Goal: Information Seeking & Learning: Find specific fact

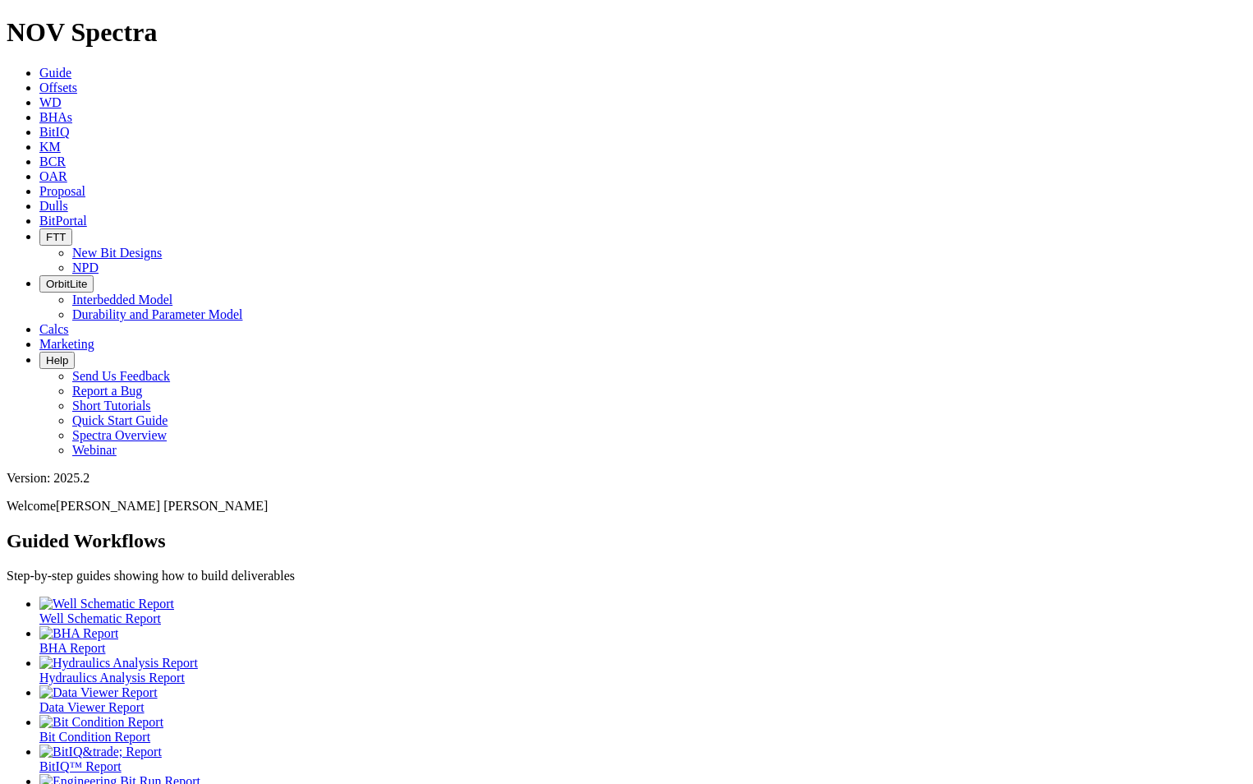
click at [68, 199] on span "Dulls" at bounding box center [53, 206] width 29 height 14
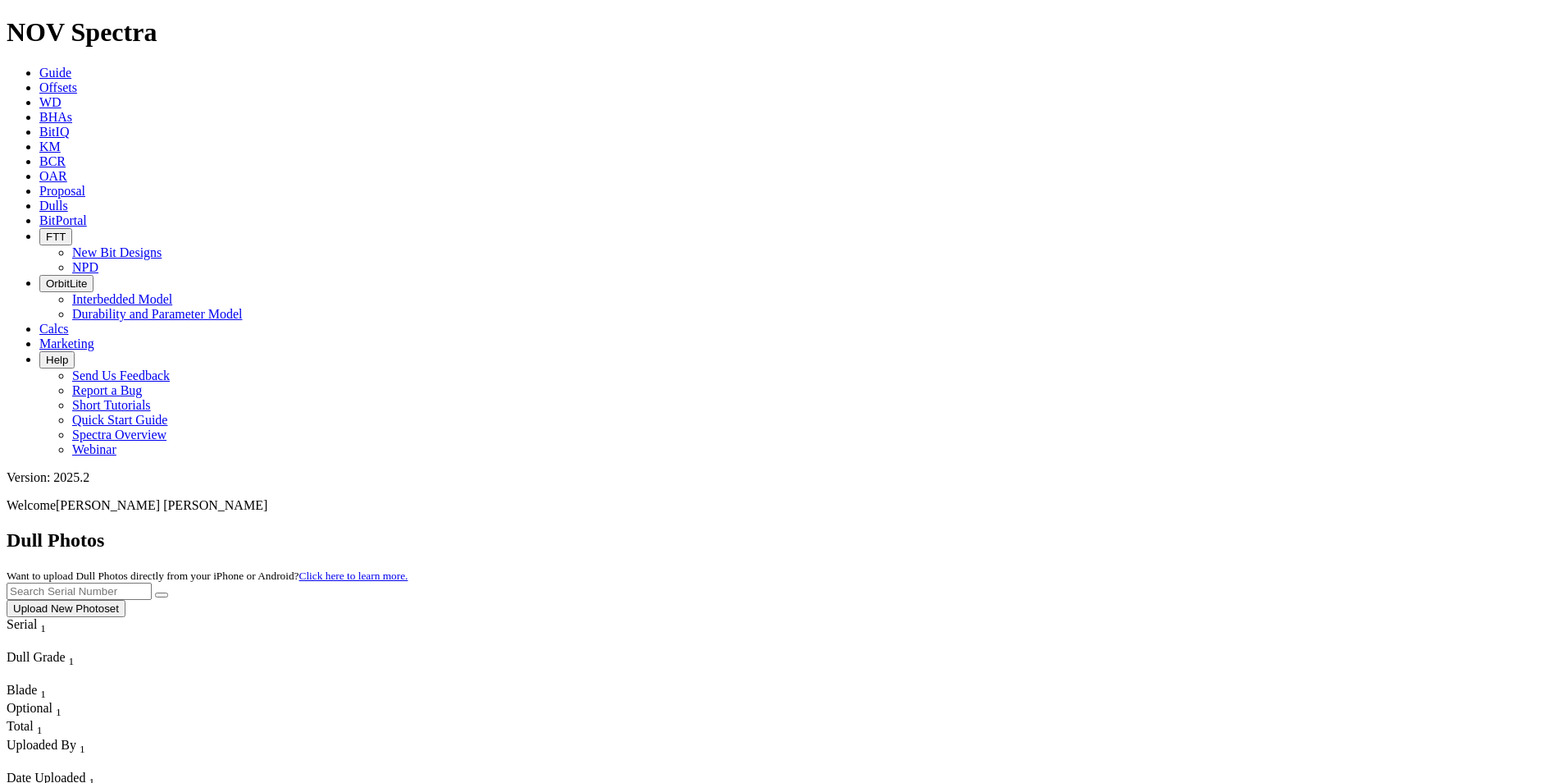
click at [152, 582] on input "text" at bounding box center [79, 590] width 145 height 17
paste input "A316889"
type input "A316889"
click at [168, 592] on button "submit" at bounding box center [161, 594] width 13 height 5
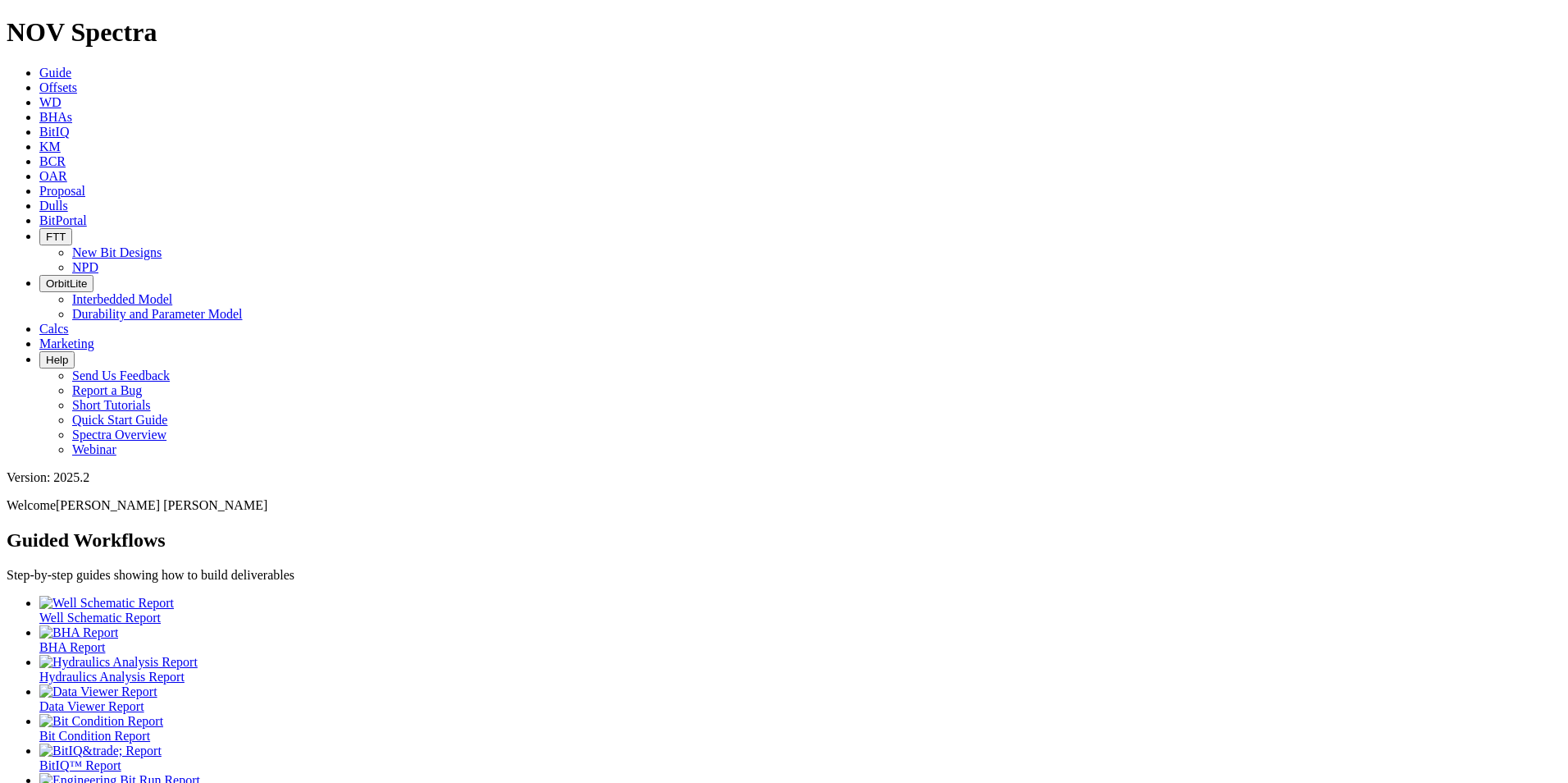
click at [39, 199] on icon at bounding box center [39, 206] width 0 height 14
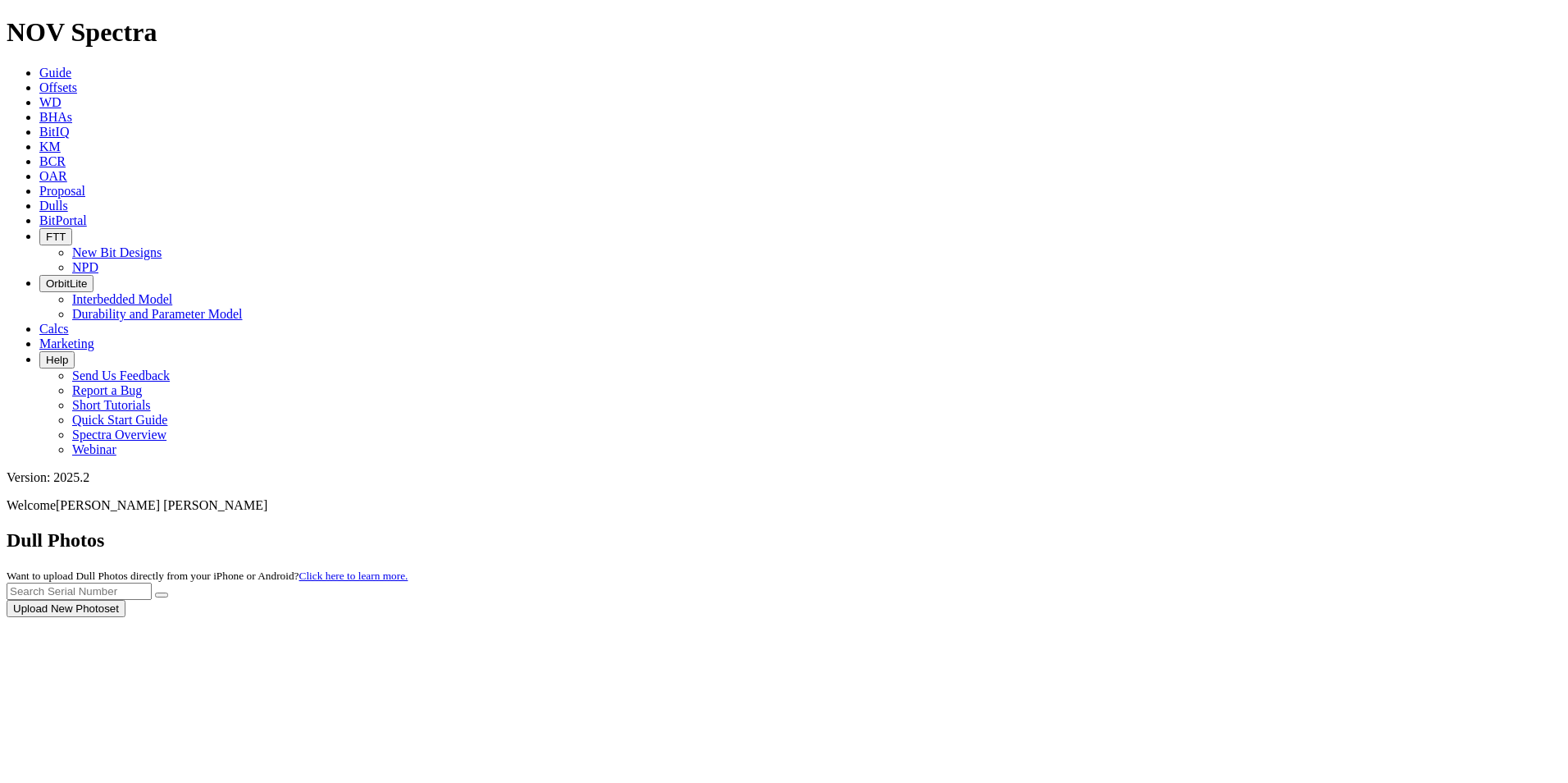
click at [1239, 617] on div at bounding box center [784, 617] width 1554 height 0
click at [152, 582] on input "text" at bounding box center [79, 590] width 145 height 17
paste input "A314724"
click at [168, 592] on button "submit" at bounding box center [161, 594] width 13 height 5
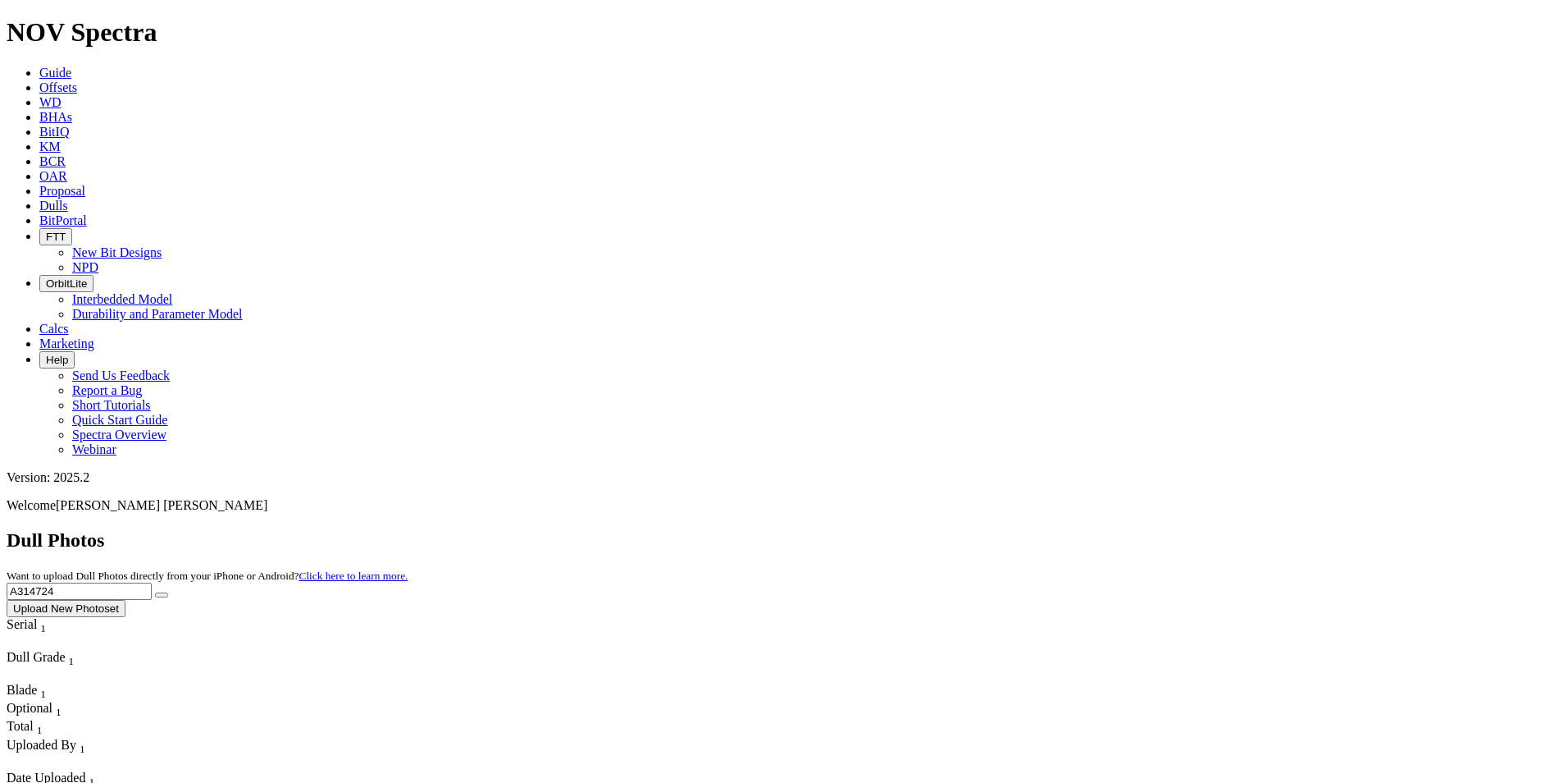
drag, startPoint x: 1259, startPoint y: 71, endPoint x: 1070, endPoint y: 53, distance: 189.9
click at [1070, 529] on div "Dull Photos Want to upload Dull Photos directly from your iPhone or Android? Cl…" at bounding box center [784, 573] width 1554 height 88
paste input "6255"
click at [168, 592] on button "submit" at bounding box center [161, 594] width 13 height 5
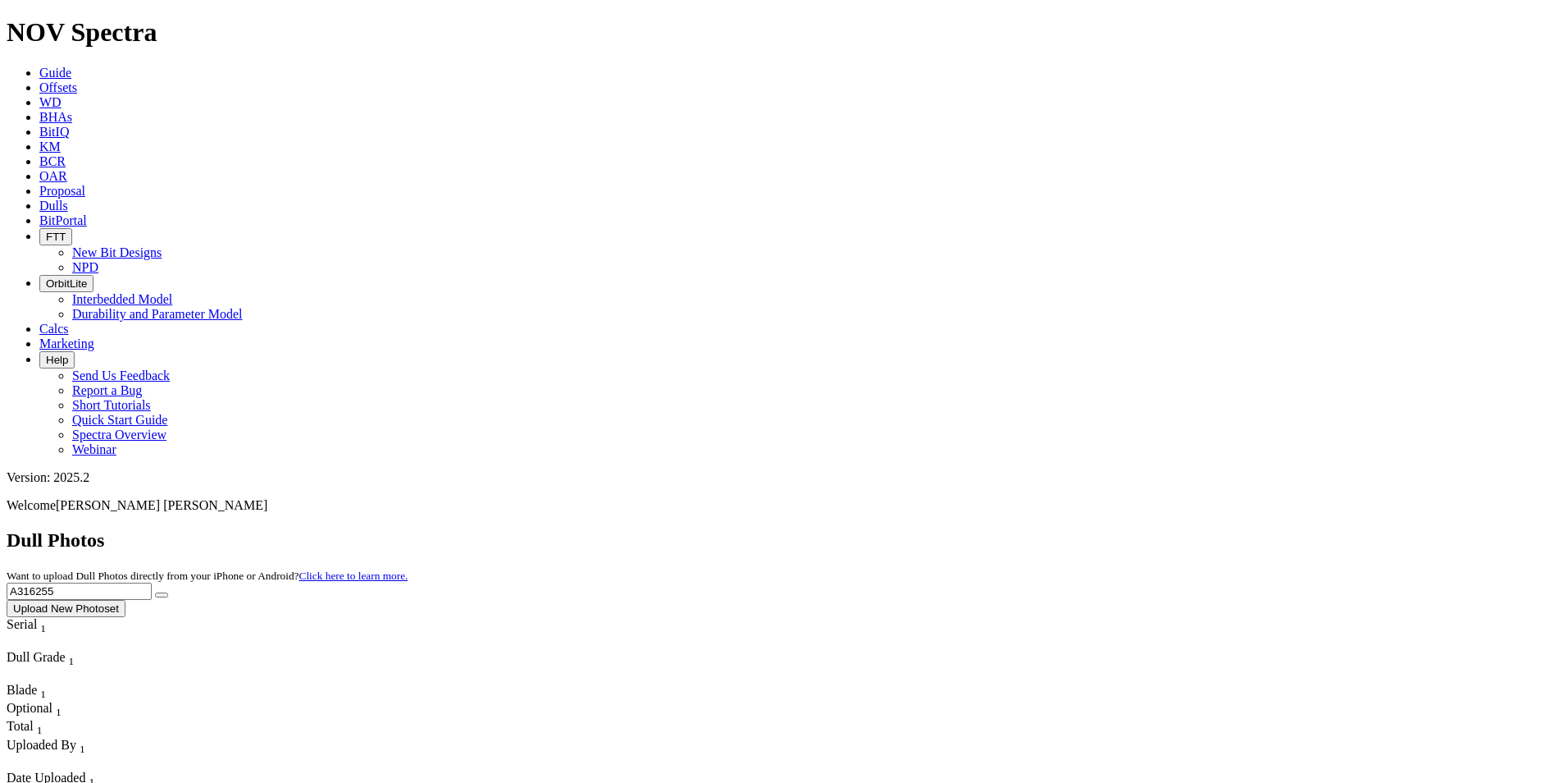
drag, startPoint x: 1273, startPoint y: 66, endPoint x: 1073, endPoint y: 55, distance: 200.3
click at [1073, 529] on div "Dull Photos Want to upload Dull Photos directly from your iPhone or Android? Cl…" at bounding box center [784, 573] width 1554 height 88
paste input "F31607"
click at [168, 592] on button "submit" at bounding box center [161, 594] width 13 height 5
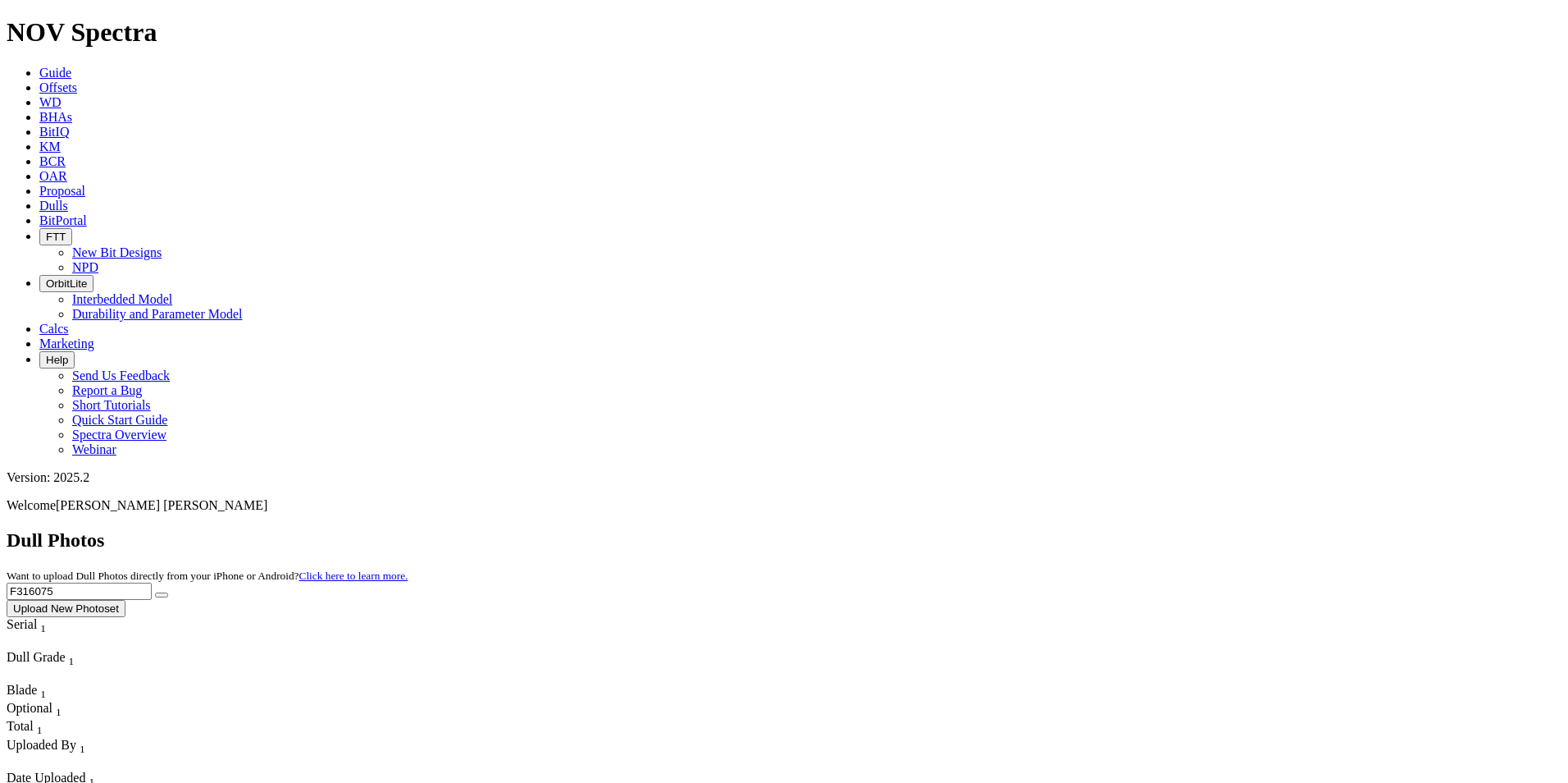
drag, startPoint x: 1256, startPoint y: 73, endPoint x: 976, endPoint y: 58, distance: 280.4
click at [976, 529] on div "Dull Photos Want to upload Dull Photos directly from your iPhone or Android? Cl…" at bounding box center [784, 573] width 1554 height 88
paste input "2"
click at [162, 595] on icon "submit" at bounding box center [162, 595] width 0 height 0
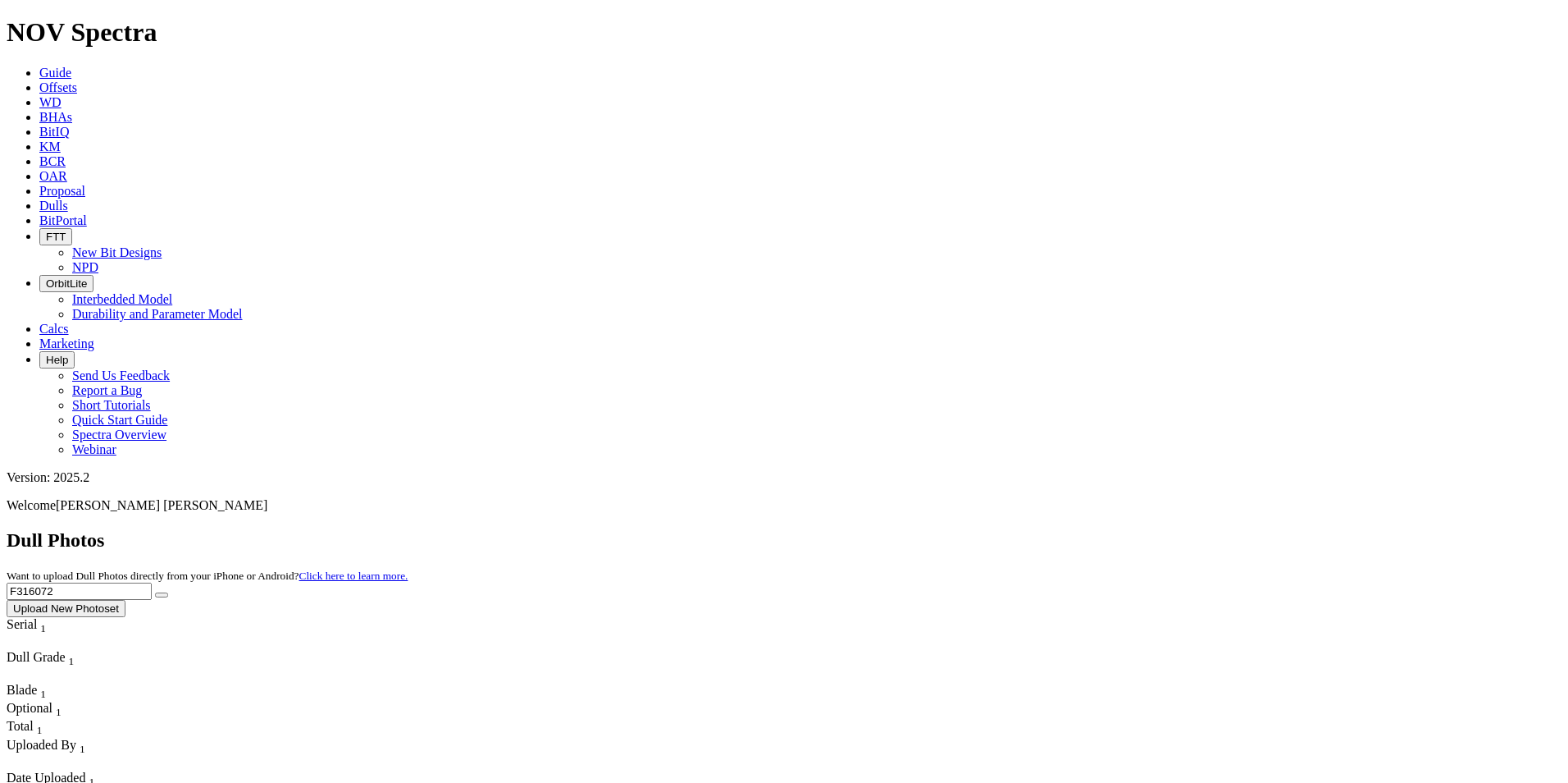
drag, startPoint x: 1263, startPoint y: 80, endPoint x: 998, endPoint y: 65, distance: 265.4
click at [998, 529] on div "Dull Photos Want to upload Dull Photos directly from your iPhone or Android? Cl…" at bounding box center [784, 573] width 1554 height 88
paste input "A316893"
click at [168, 592] on button "submit" at bounding box center [161, 594] width 13 height 5
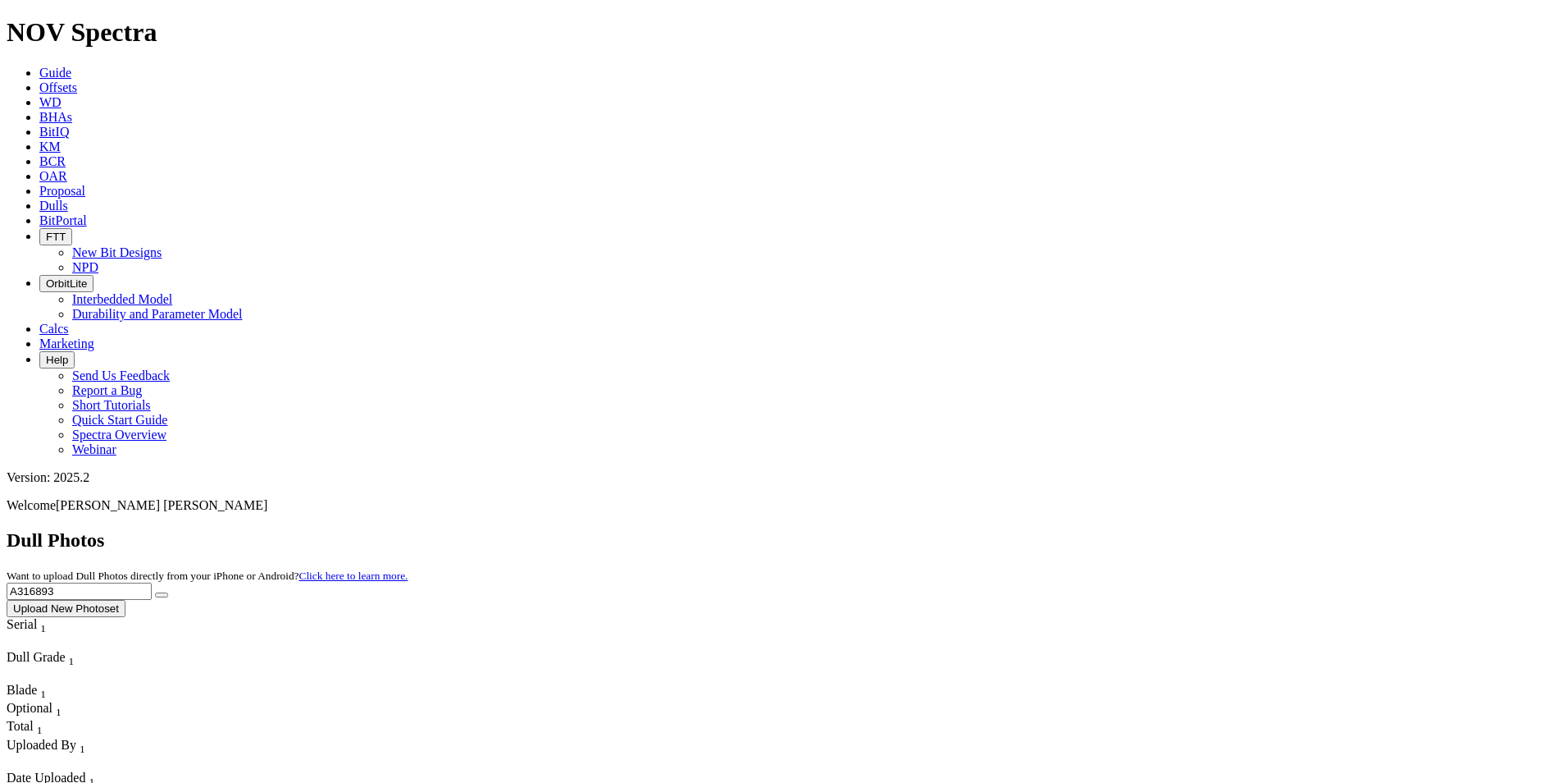
drag, startPoint x: 1238, startPoint y: 79, endPoint x: 1026, endPoint y: 65, distance: 212.5
click at [1026, 529] on div "Dull Photos Want to upload Dull Photos directly from your iPhone or Android? Cl…" at bounding box center [784, 573] width 1554 height 88
paste input "1"
click at [168, 592] on button "submit" at bounding box center [161, 594] width 13 height 5
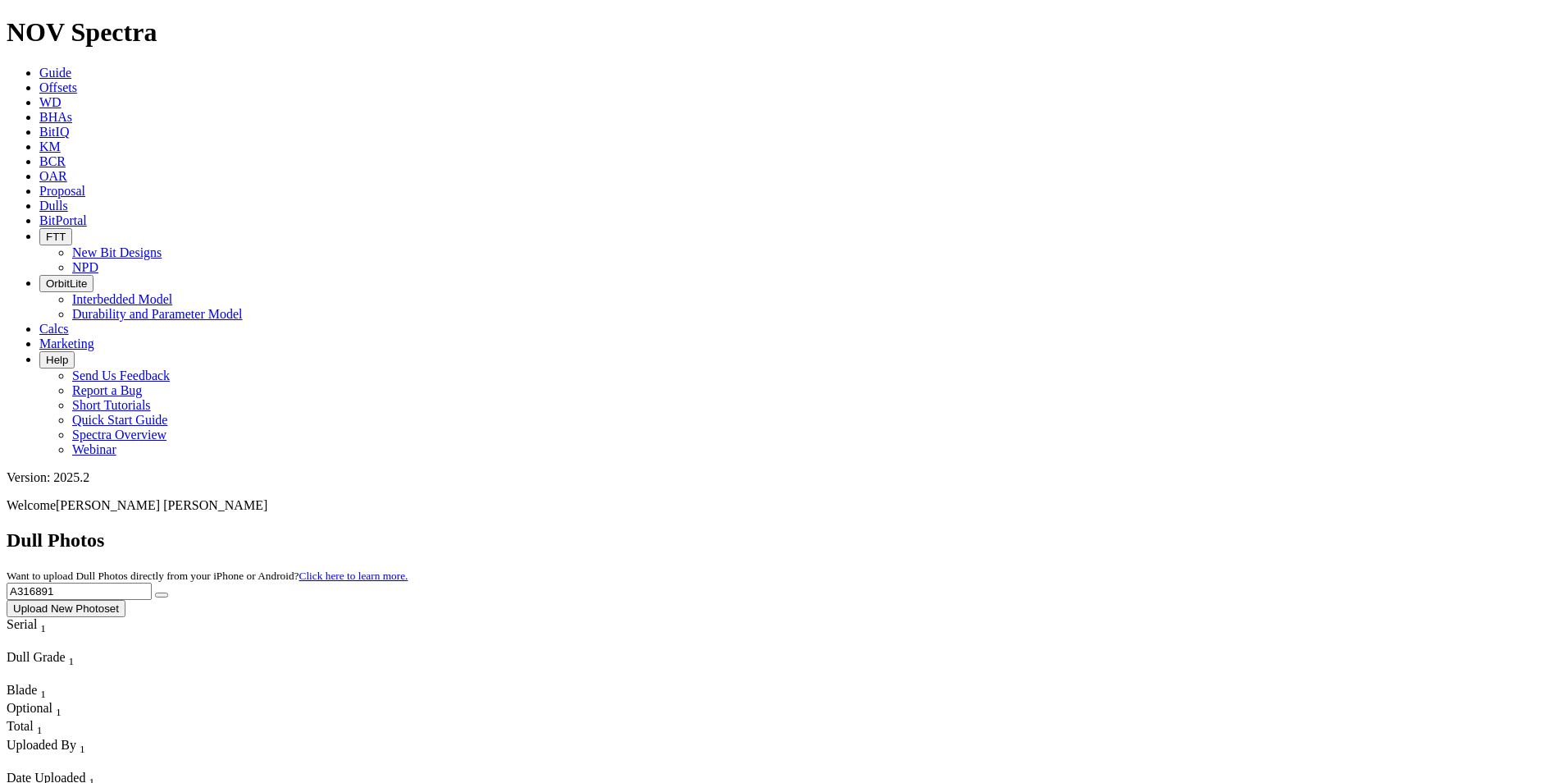
drag, startPoint x: 1244, startPoint y: 80, endPoint x: 1028, endPoint y: 47, distance: 218.5
paste input "254"
click at [162, 595] on icon "submit" at bounding box center [162, 595] width 0 height 0
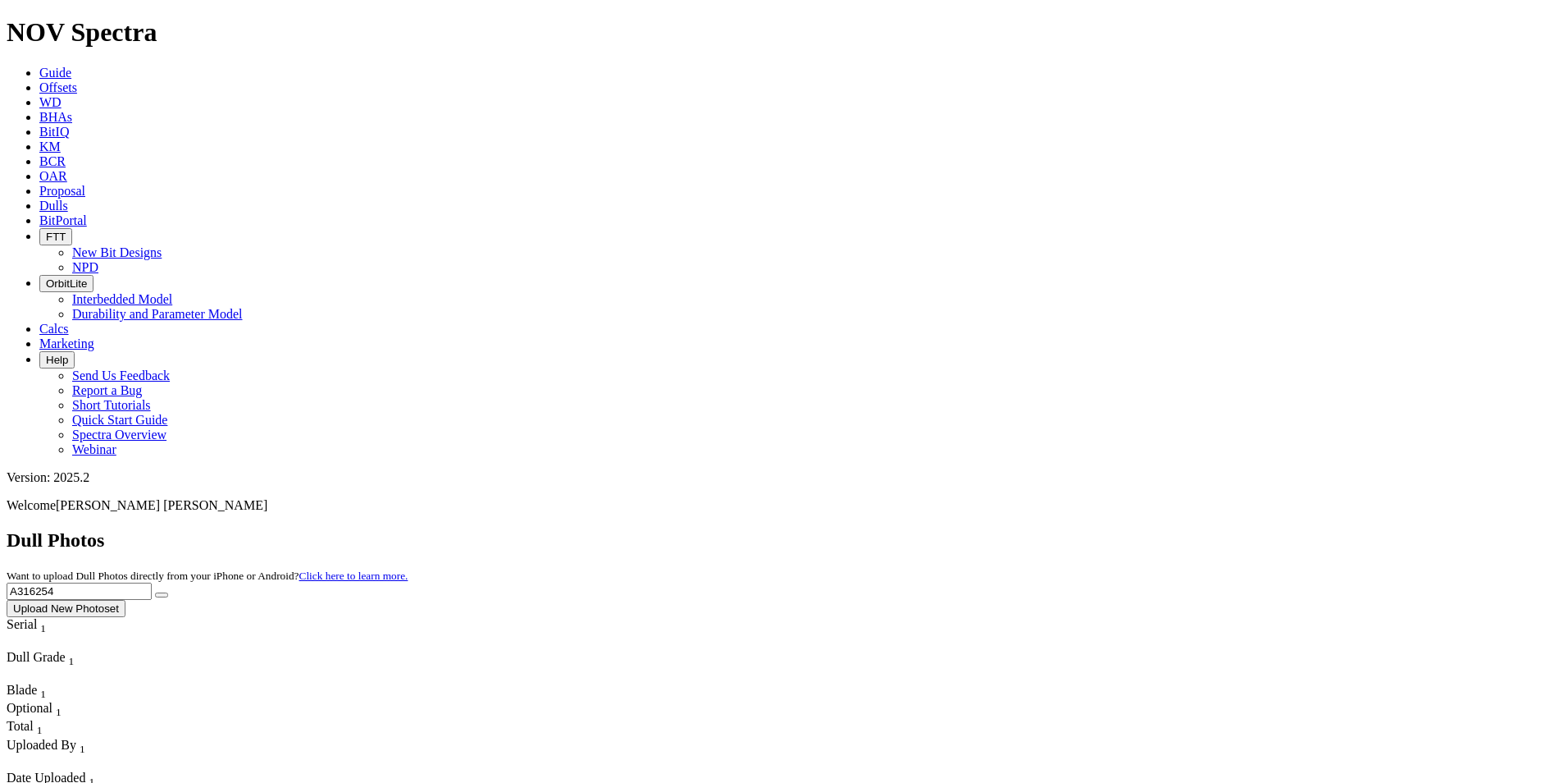
drag, startPoint x: 1265, startPoint y: 71, endPoint x: 939, endPoint y: 45, distance: 327.0
paste input "62"
click at [168, 592] on button "submit" at bounding box center [161, 594] width 13 height 5
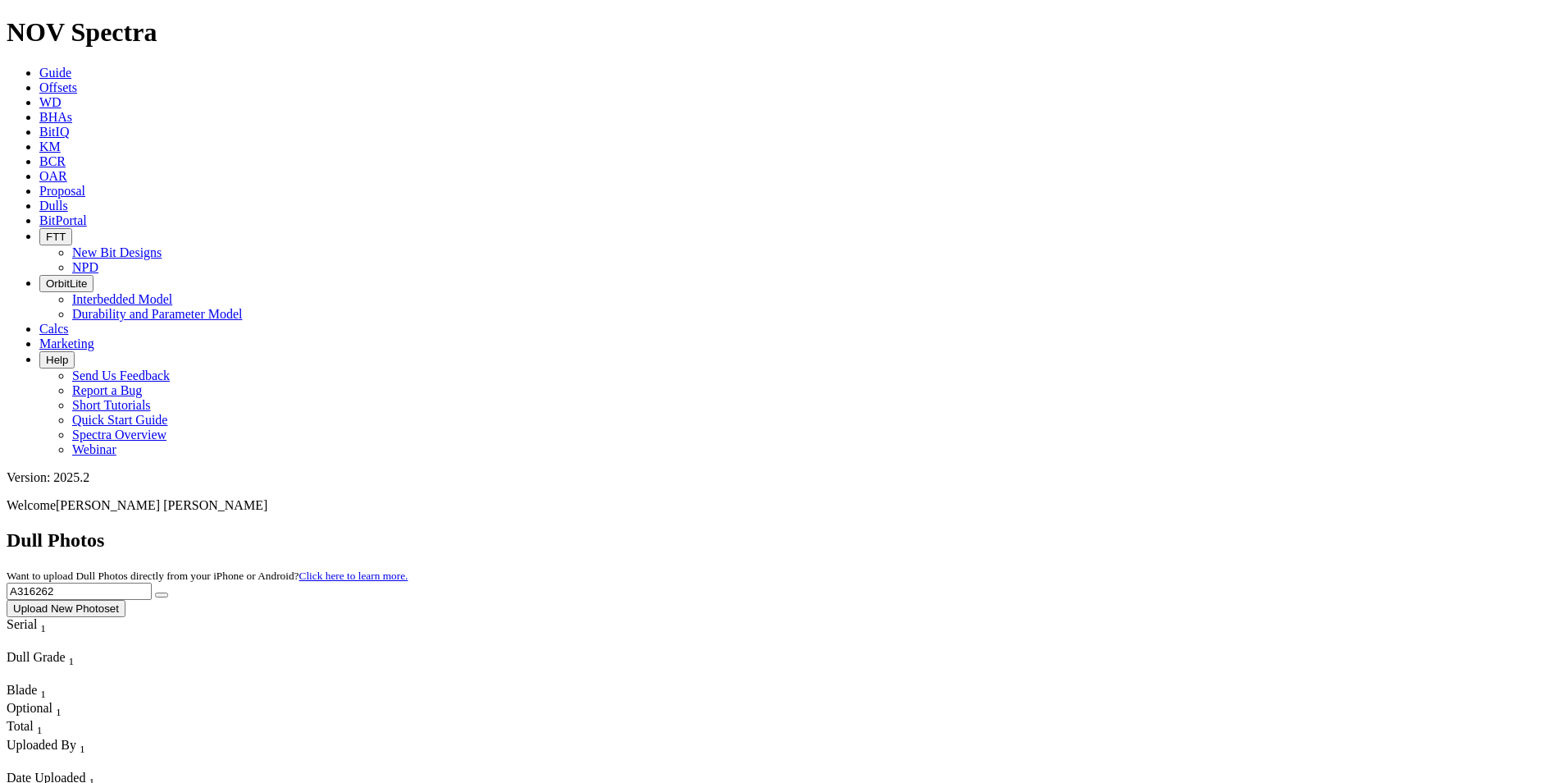
drag, startPoint x: 1253, startPoint y: 76, endPoint x: 950, endPoint y: 40, distance: 305.1
paste input "1361"
click at [162, 595] on icon "submit" at bounding box center [162, 595] width 0 height 0
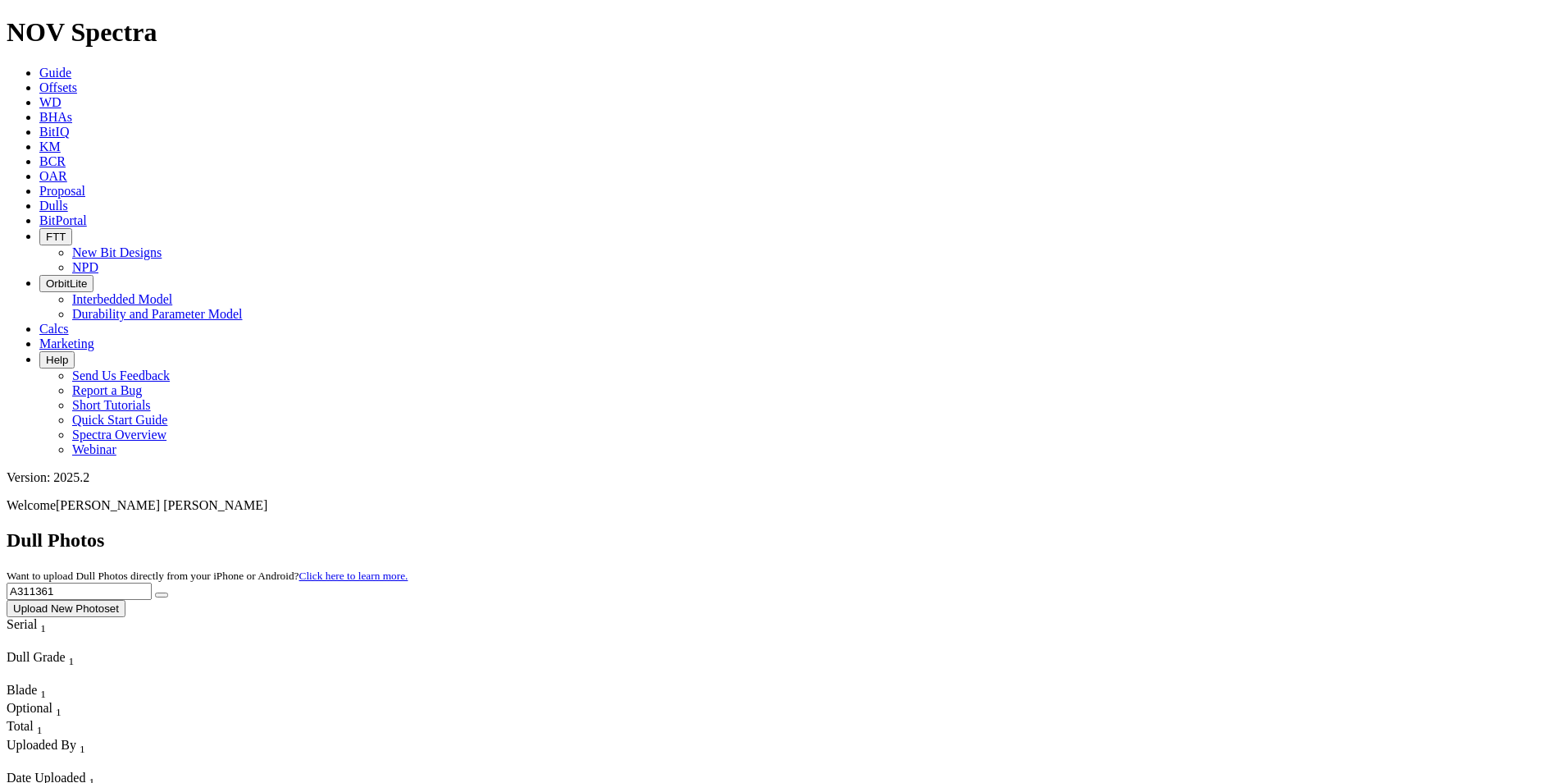
drag, startPoint x: 1232, startPoint y: 76, endPoint x: 1257, endPoint y: 80, distance: 25.3
click at [152, 582] on input "A311361" at bounding box center [79, 590] width 145 height 17
drag, startPoint x: 1165, startPoint y: 85, endPoint x: 1089, endPoint y: 84, distance: 76.0
click at [1089, 529] on div "Dull Photos Want to upload Dull Photos directly from your iPhone or Android? Cl…" at bounding box center [784, 573] width 1554 height 88
paste input "F316077"
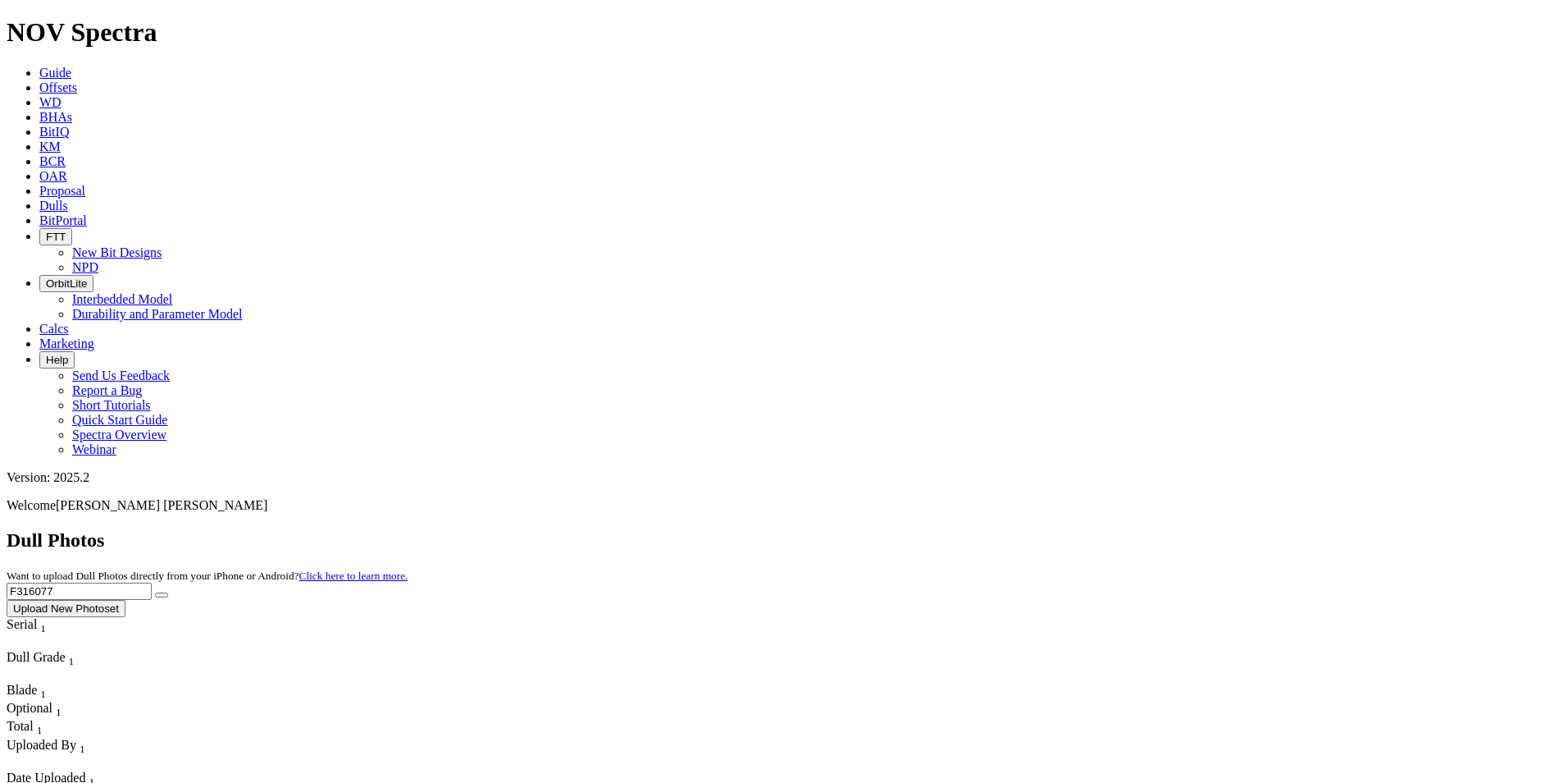
click at [168, 592] on button "submit" at bounding box center [161, 594] width 13 height 5
drag, startPoint x: 1250, startPoint y: 85, endPoint x: 1071, endPoint y: 87, distance: 179.0
click at [1071, 529] on div "Dull Photos Want to upload Dull Photos directly from your iPhone or Android? Cl…" at bounding box center [784, 573] width 1554 height 88
paste input "A314171"
click at [168, 592] on button "submit" at bounding box center [161, 594] width 13 height 5
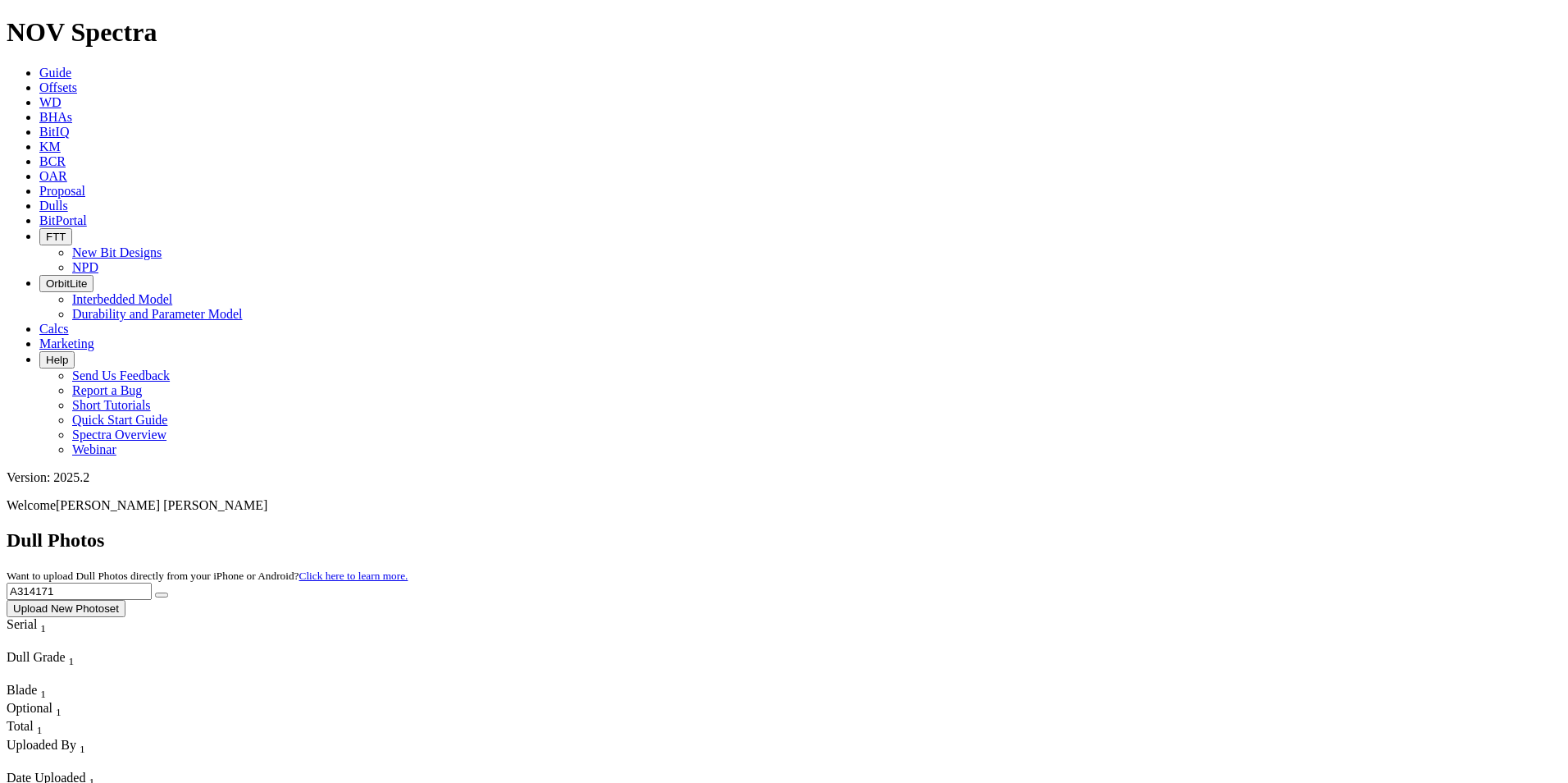
drag, startPoint x: 1035, startPoint y: 52, endPoint x: 991, endPoint y: 48, distance: 44.2
click at [991, 529] on div "Dull Photos Want to upload Dull Photos directly from your iPhone or Android? Cl…" at bounding box center [784, 573] width 1554 height 88
paste input "F316073"
click at [168, 592] on button "submit" at bounding box center [161, 594] width 13 height 5
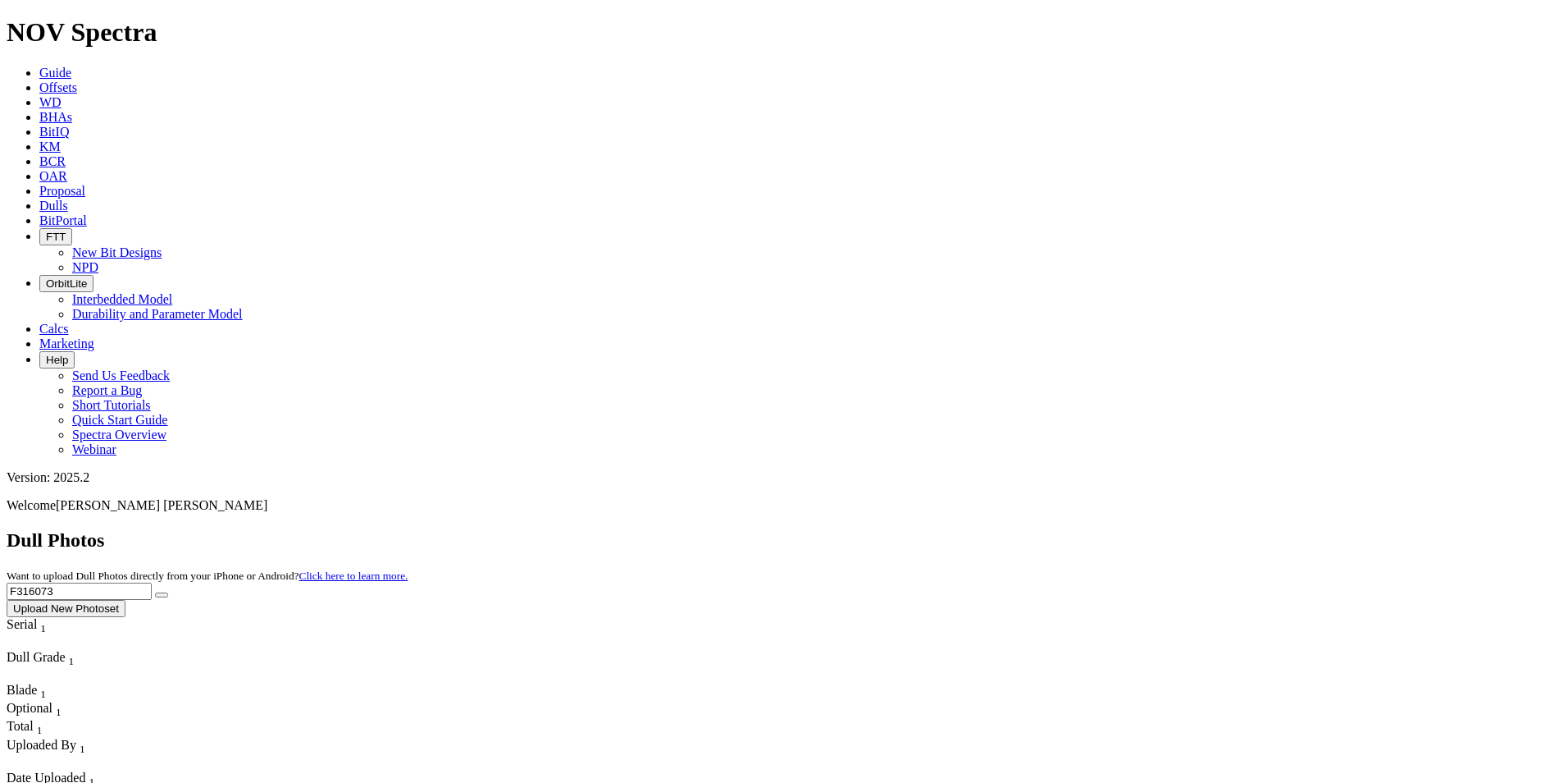
drag, startPoint x: 1236, startPoint y: 71, endPoint x: 1067, endPoint y: 57, distance: 169.6
click at [1067, 529] on div "Dull Photos Want to upload Dull Photos directly from your iPhone or Android? Cl…" at bounding box center [784, 573] width 1554 height 88
paste input "A312994"
click at [168, 592] on button "submit" at bounding box center [161, 594] width 13 height 5
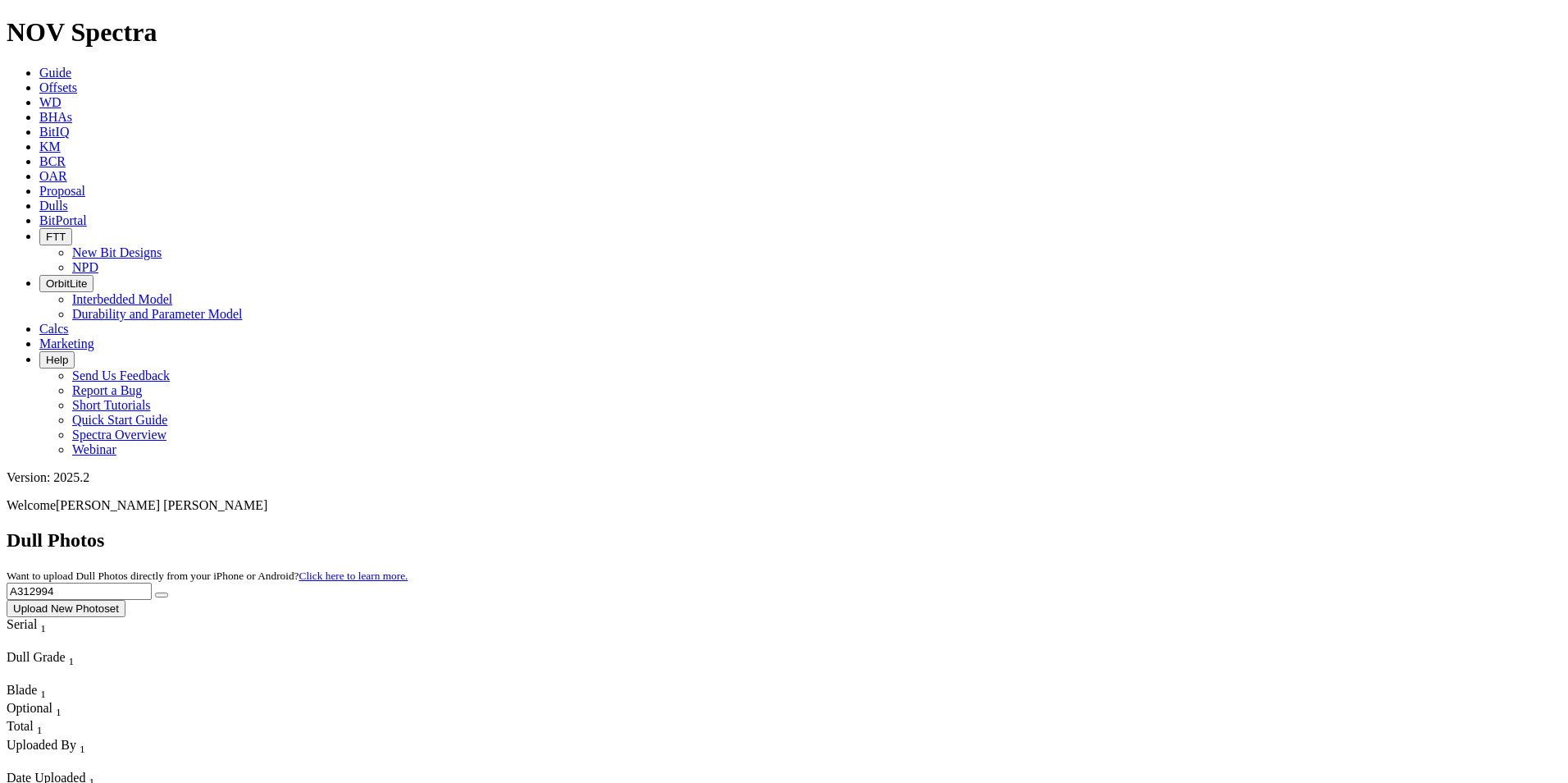
drag, startPoint x: 1249, startPoint y: 68, endPoint x: 911, endPoint y: 18, distance: 341.7
paste input "825"
click at [162, 595] on icon "submit" at bounding box center [162, 595] width 0 height 0
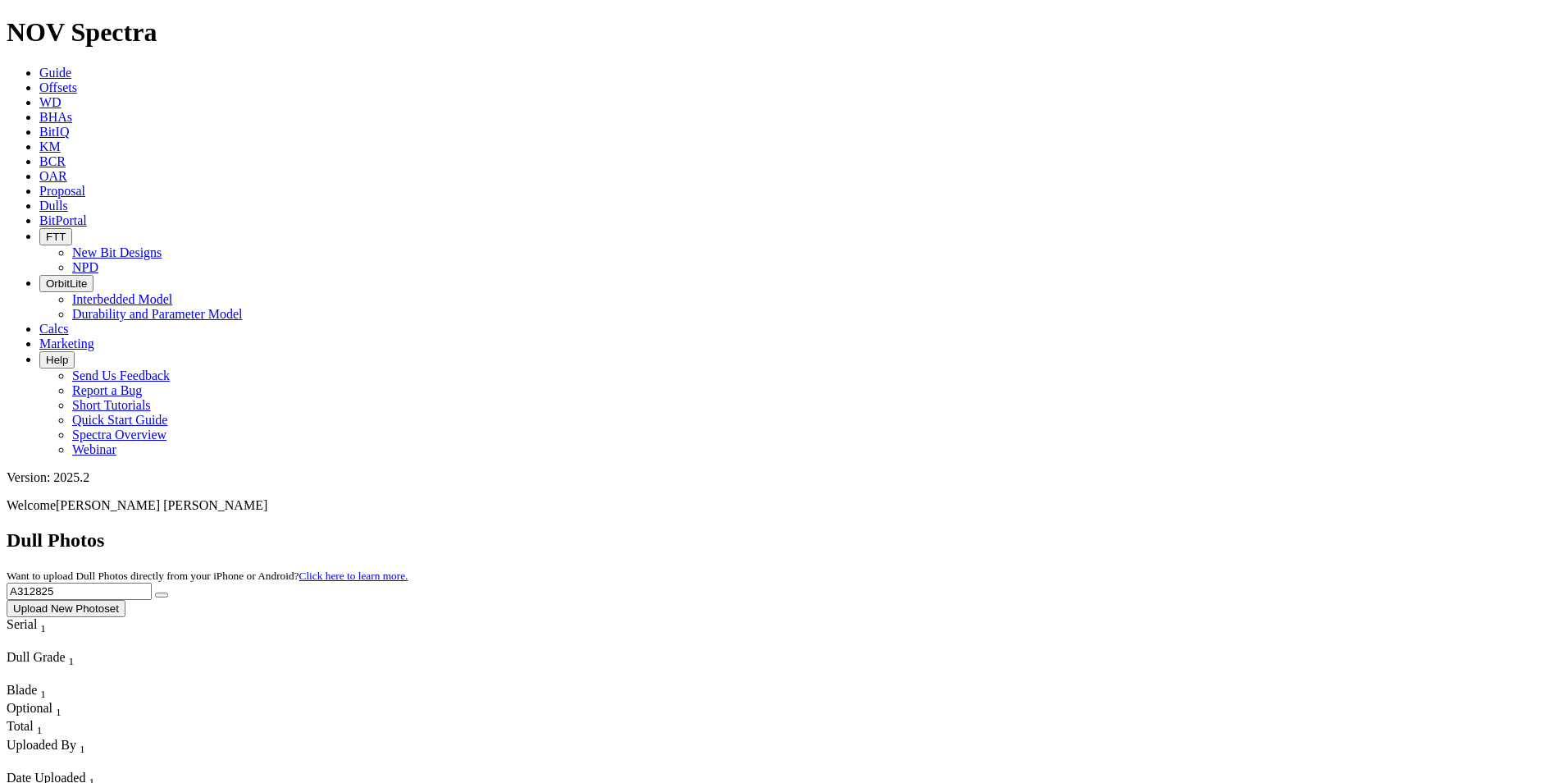
drag, startPoint x: 1270, startPoint y: 84, endPoint x: 975, endPoint y: 74, distance: 295.2
click at [975, 529] on div "Dull Photos Want to upload Dull Photos directly from your iPhone or Android? Cl…" at bounding box center [784, 573] width 1554 height 88
click at [68, 199] on span "Dulls" at bounding box center [53, 206] width 29 height 14
paste input "0033"
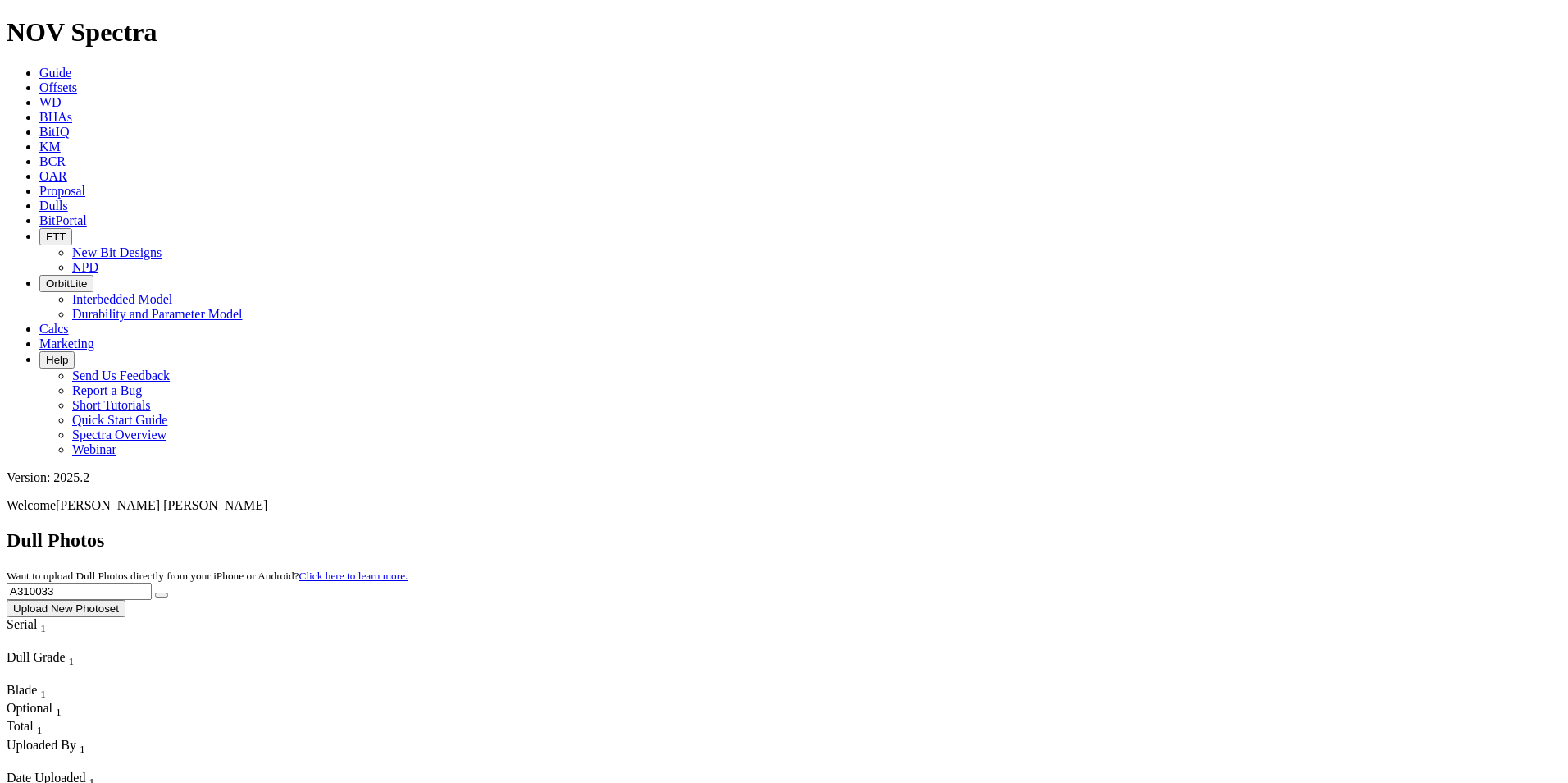
click at [162, 595] on icon "submit" at bounding box center [162, 595] width 0 height 0
drag, startPoint x: 1239, startPoint y: 73, endPoint x: 995, endPoint y: 67, distance: 244.1
click at [995, 529] on div "Dull Photos Want to upload Dull Photos directly from your iPhone or Android? Cl…" at bounding box center [784, 573] width 1554 height 88
paste input "2990"
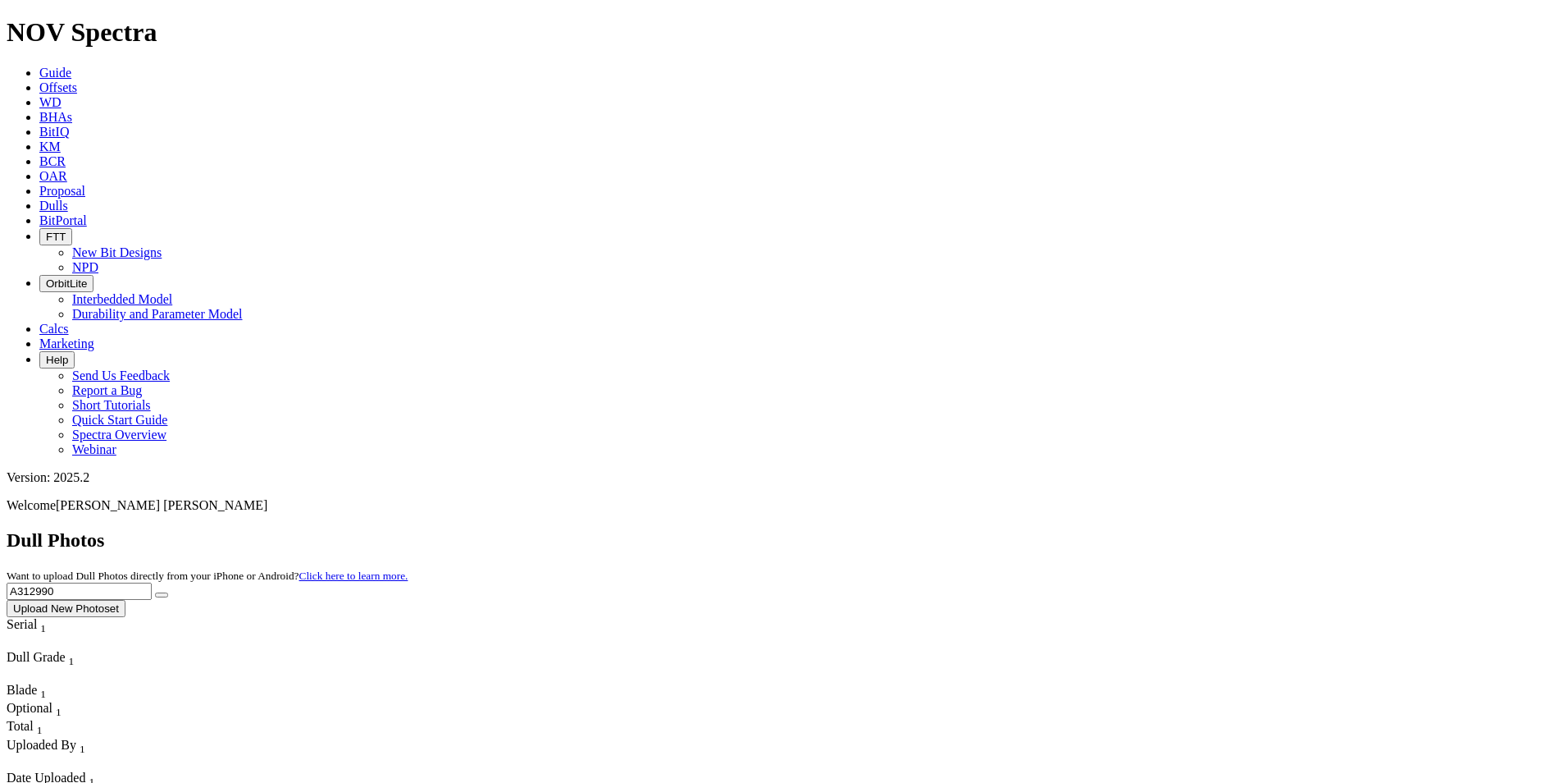
click at [168, 592] on button "submit" at bounding box center [161, 594] width 13 height 5
click at [152, 582] on input "A312990" at bounding box center [79, 590] width 145 height 17
drag, startPoint x: 1231, startPoint y: 75, endPoint x: 1095, endPoint y: 67, distance: 136.2
click at [1095, 529] on div "Dull Photos Want to upload Dull Photos directly from your iPhone or Android? Cl…" at bounding box center [784, 573] width 1554 height 88
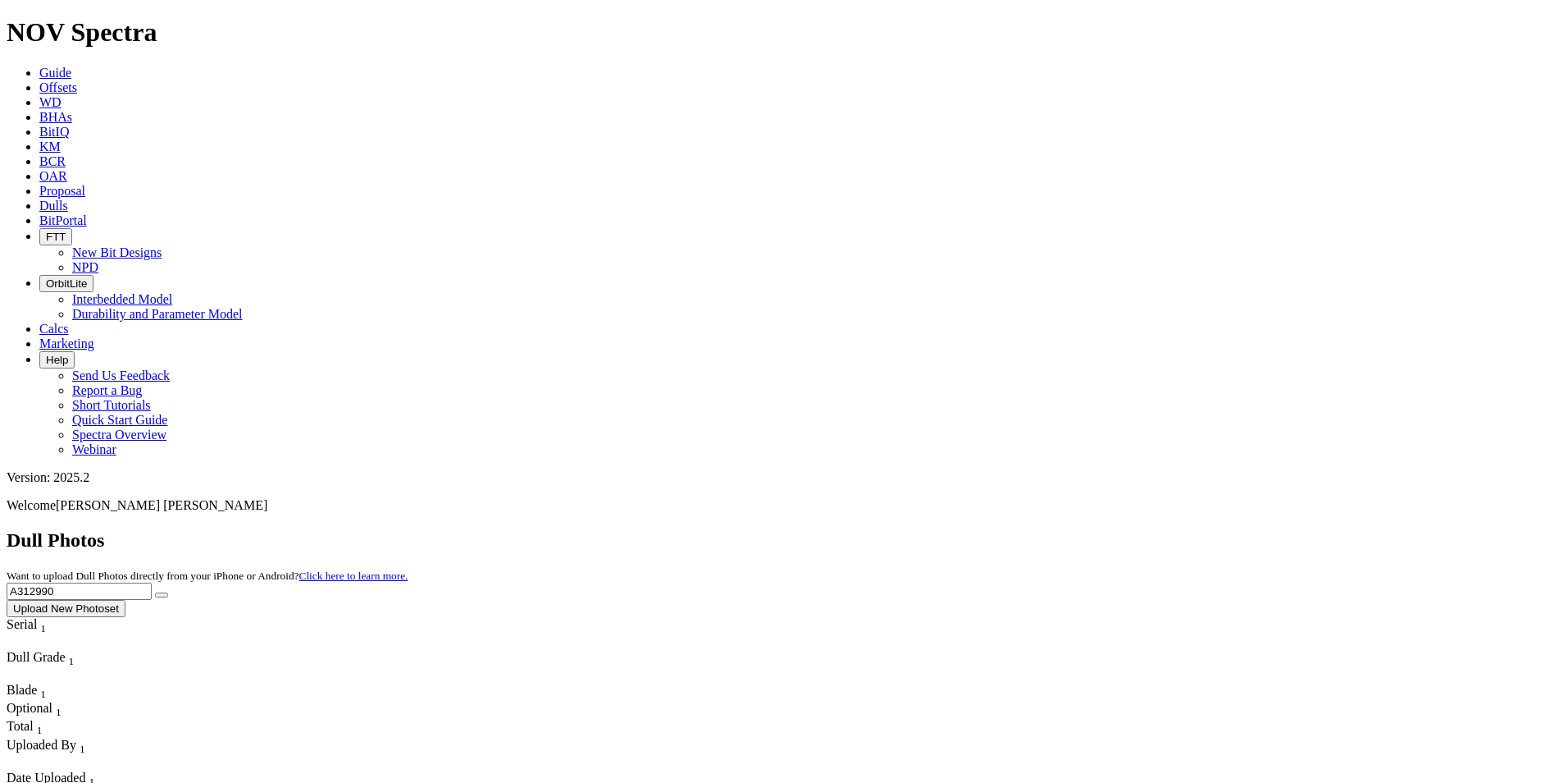
paste input "F316525"
click at [168, 592] on button "submit" at bounding box center [161, 594] width 13 height 5
drag, startPoint x: 1288, startPoint y: 80, endPoint x: 1045, endPoint y: 62, distance: 243.7
click at [1045, 529] on div "Dull Photos Want to upload Dull Photos directly from your iPhone or Android? Cl…" at bounding box center [784, 573] width 1554 height 88
paste input "A315827"
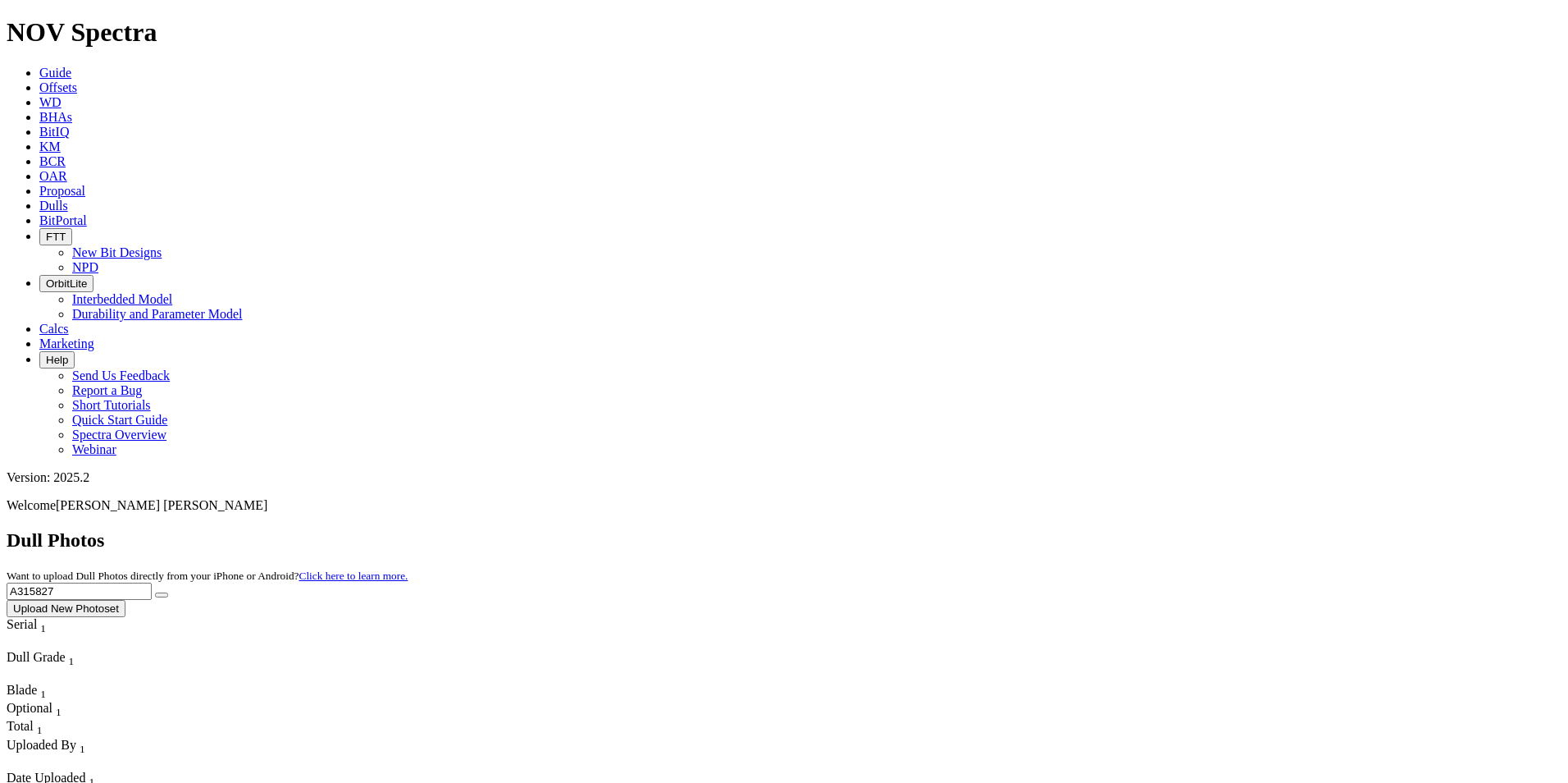
click at [168, 592] on button "submit" at bounding box center [161, 594] width 13 height 5
drag, startPoint x: 1230, startPoint y: 75, endPoint x: 1249, endPoint y: 80, distance: 19.6
click at [152, 582] on input "A315827" at bounding box center [79, 590] width 145 height 17
drag, startPoint x: 1256, startPoint y: 80, endPoint x: 1049, endPoint y: 61, distance: 207.9
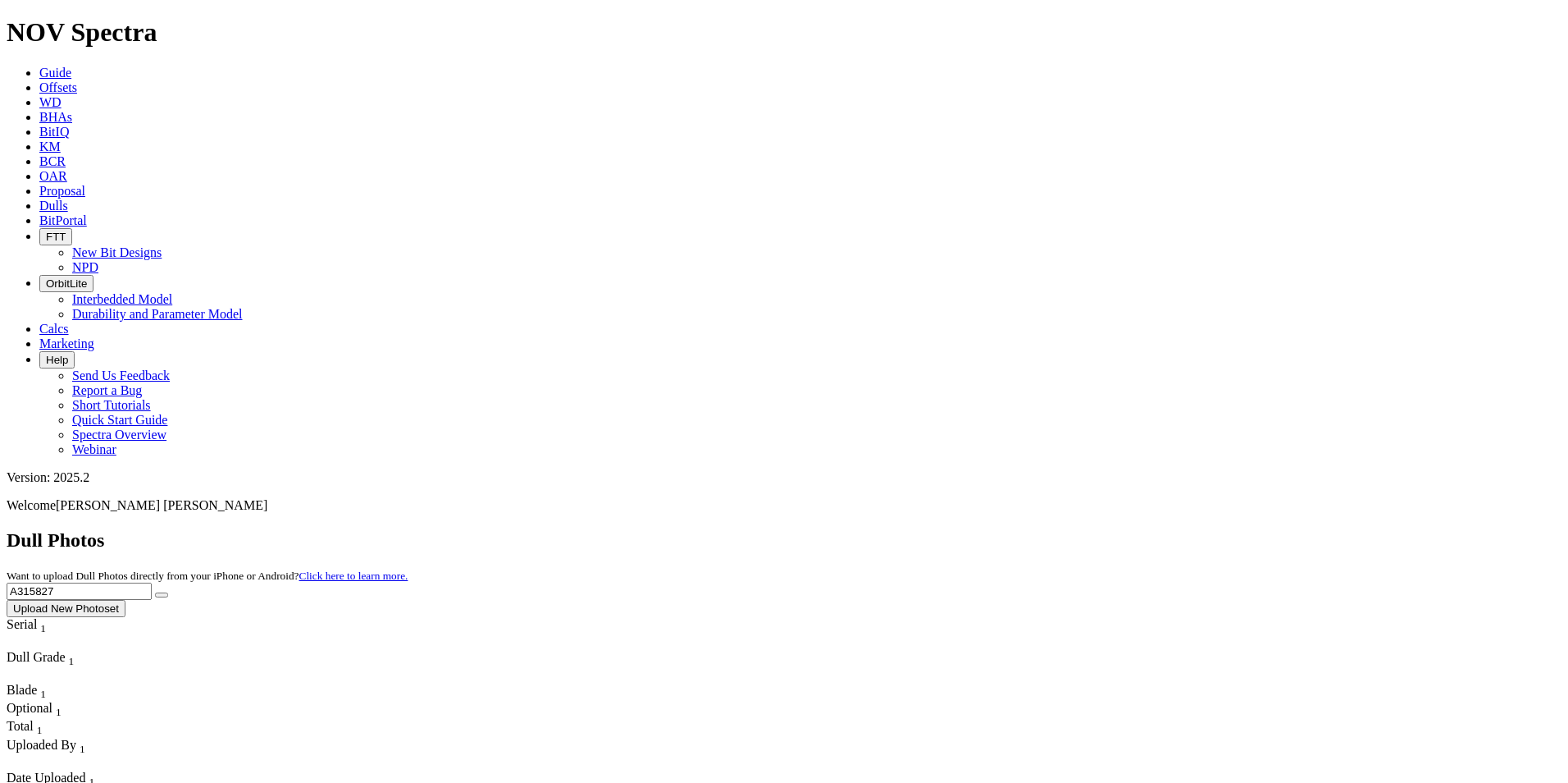
click at [1044, 529] on div "Dull Photos Want to upload Dull Photos directly from your iPhone or Android? Cl…" at bounding box center [784, 573] width 1554 height 88
paste input "47"
click at [168, 592] on button "submit" at bounding box center [161, 594] width 13 height 5
click at [152, 582] on input "A314727" at bounding box center [79, 590] width 145 height 17
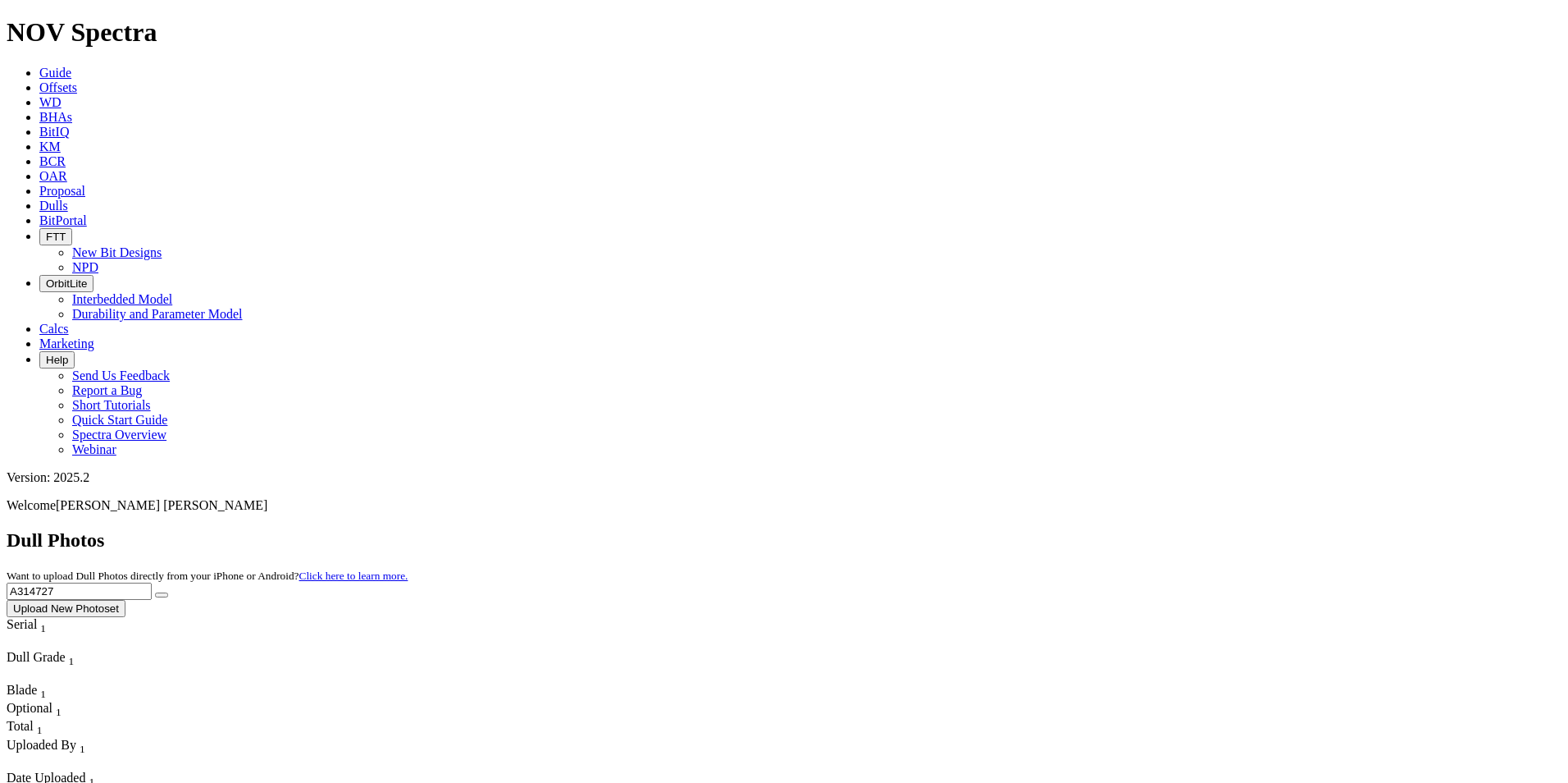
drag, startPoint x: 1229, startPoint y: 76, endPoint x: 1044, endPoint y: 67, distance: 185.2
click at [1044, 529] on div "Dull Photos Want to upload Dull Photos directly from your iPhone or Android? Cl…" at bounding box center [784, 573] width 1554 height 88
paste input "5442"
click at [168, 592] on button "submit" at bounding box center [161, 594] width 13 height 5
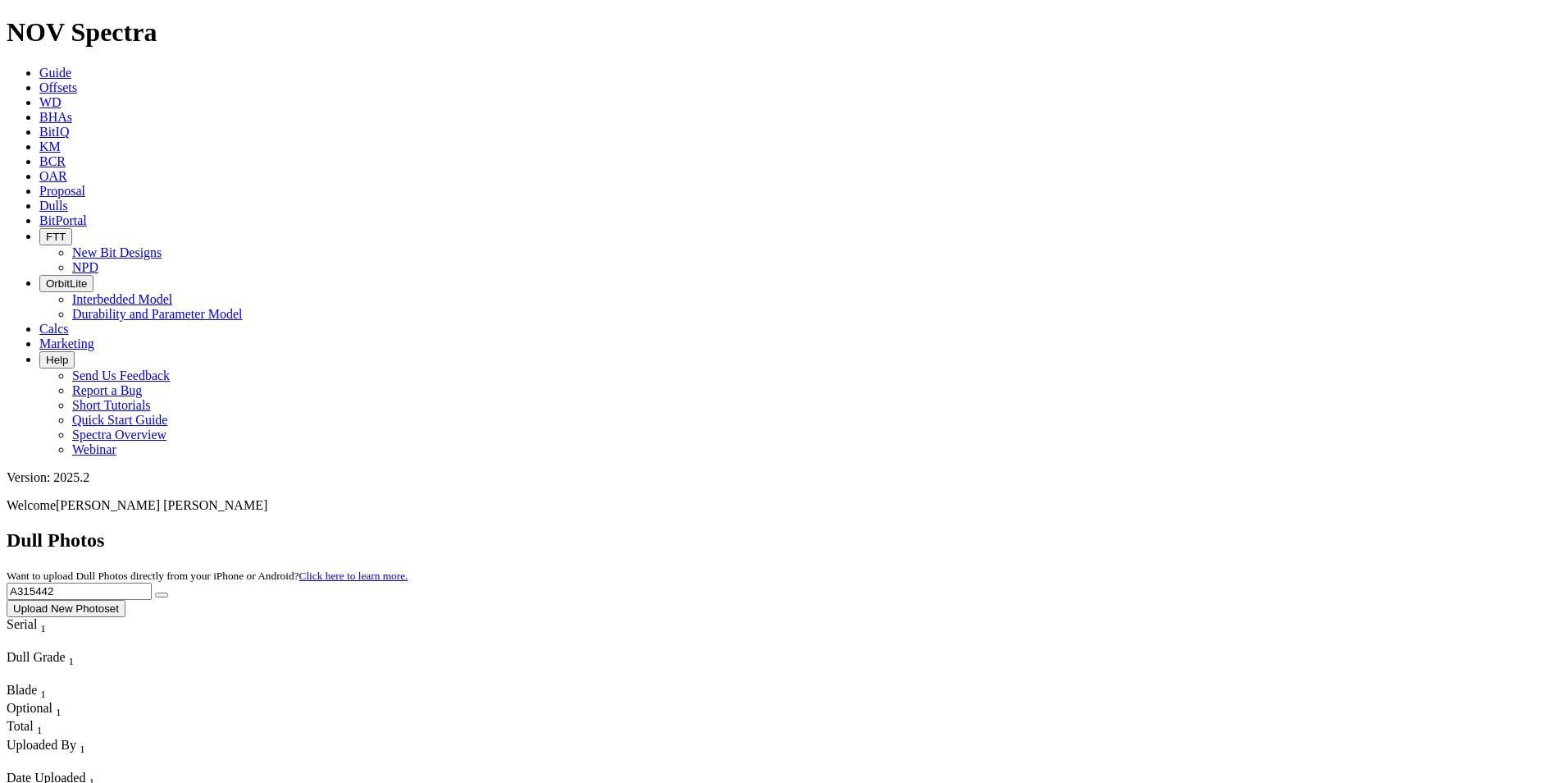
click at [68, 199] on link "Dulls" at bounding box center [53, 206] width 29 height 14
drag, startPoint x: 1230, startPoint y: 77, endPoint x: 1096, endPoint y: 70, distance: 134.2
click at [1096, 529] on div "Dull Photos Want to upload Dull Photos directly from your iPhone or Android? Cl…" at bounding box center [784, 573] width 1554 height 88
paste input "7333"
click at [168, 592] on button "submit" at bounding box center [161, 594] width 13 height 5
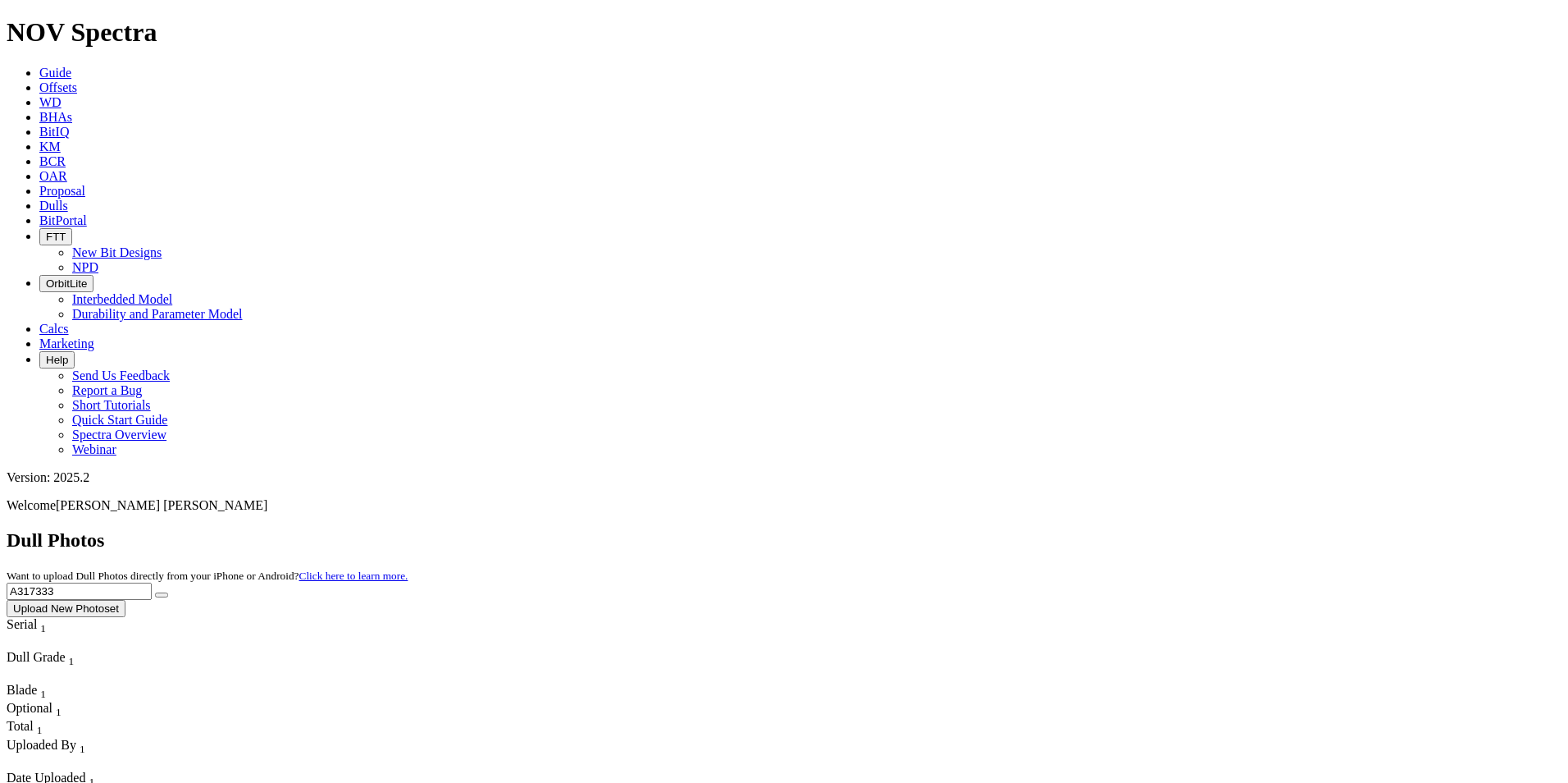
drag, startPoint x: 1233, startPoint y: 67, endPoint x: 998, endPoint y: 75, distance: 235.1
click at [998, 529] on div "Dull Photos Want to upload Dull Photos directly from your iPhone or Android? Cl…" at bounding box center [784, 573] width 1554 height 88
paste input "F316747"
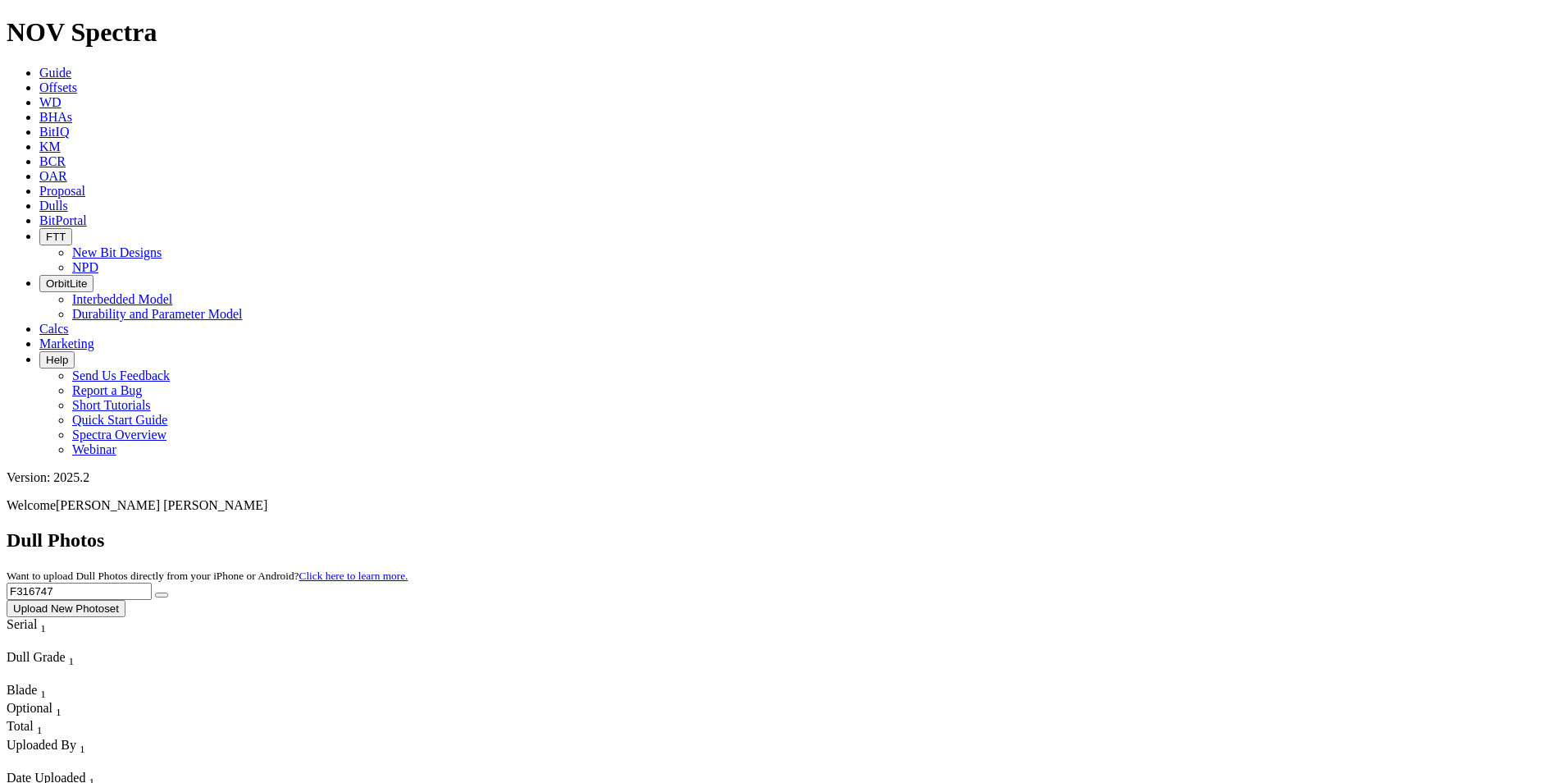
click at [168, 592] on button "submit" at bounding box center [161, 594] width 13 height 5
click at [152, 582] on input "F316747" at bounding box center [79, 590] width 145 height 17
drag, startPoint x: 1244, startPoint y: 80, endPoint x: 1056, endPoint y: 102, distance: 189.3
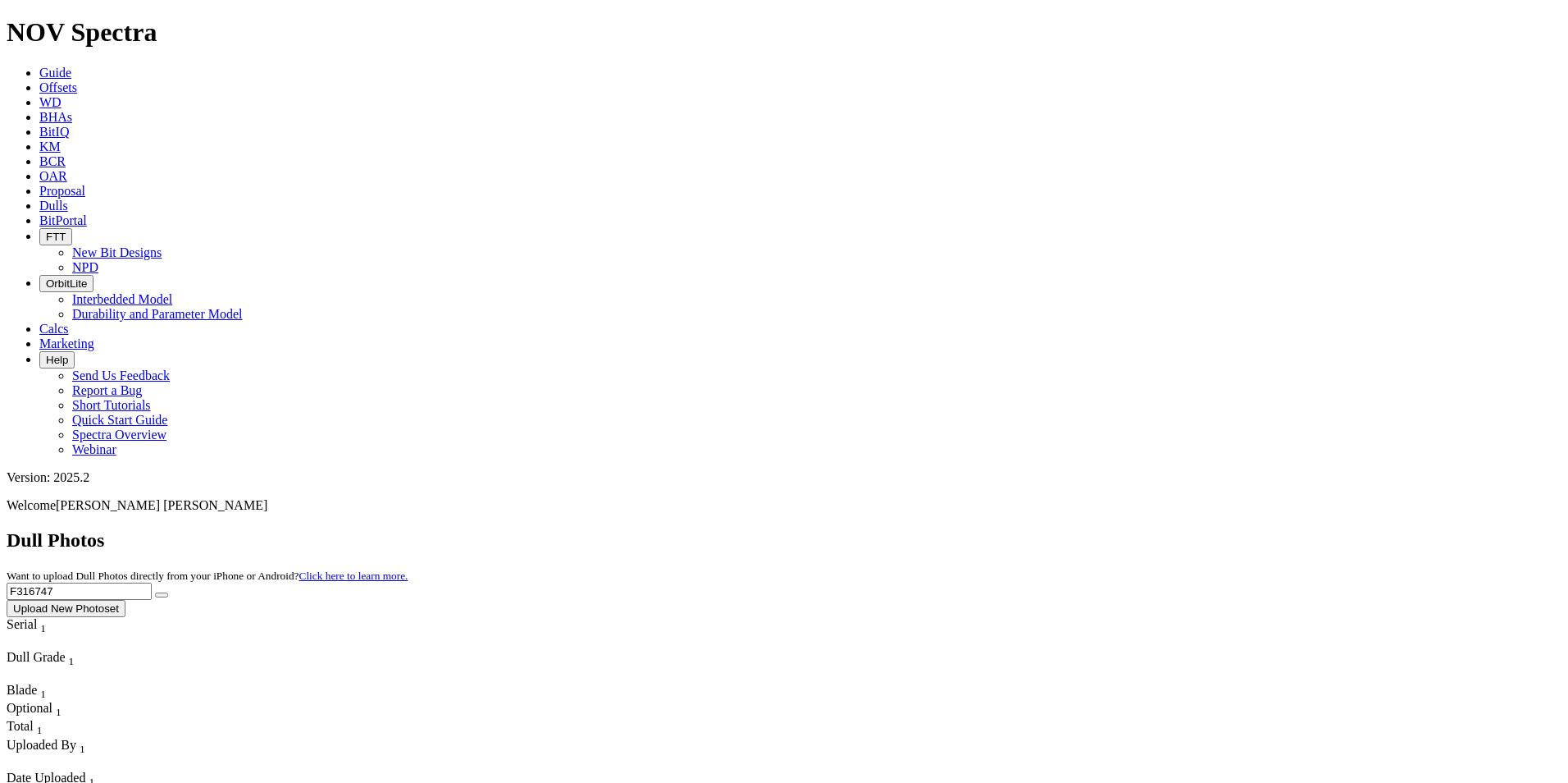
paste input "A312494"
type input "A312494"
click at [168, 592] on button "submit" at bounding box center [161, 594] width 13 height 5
click at [68, 199] on link "Dulls" at bounding box center [53, 206] width 29 height 14
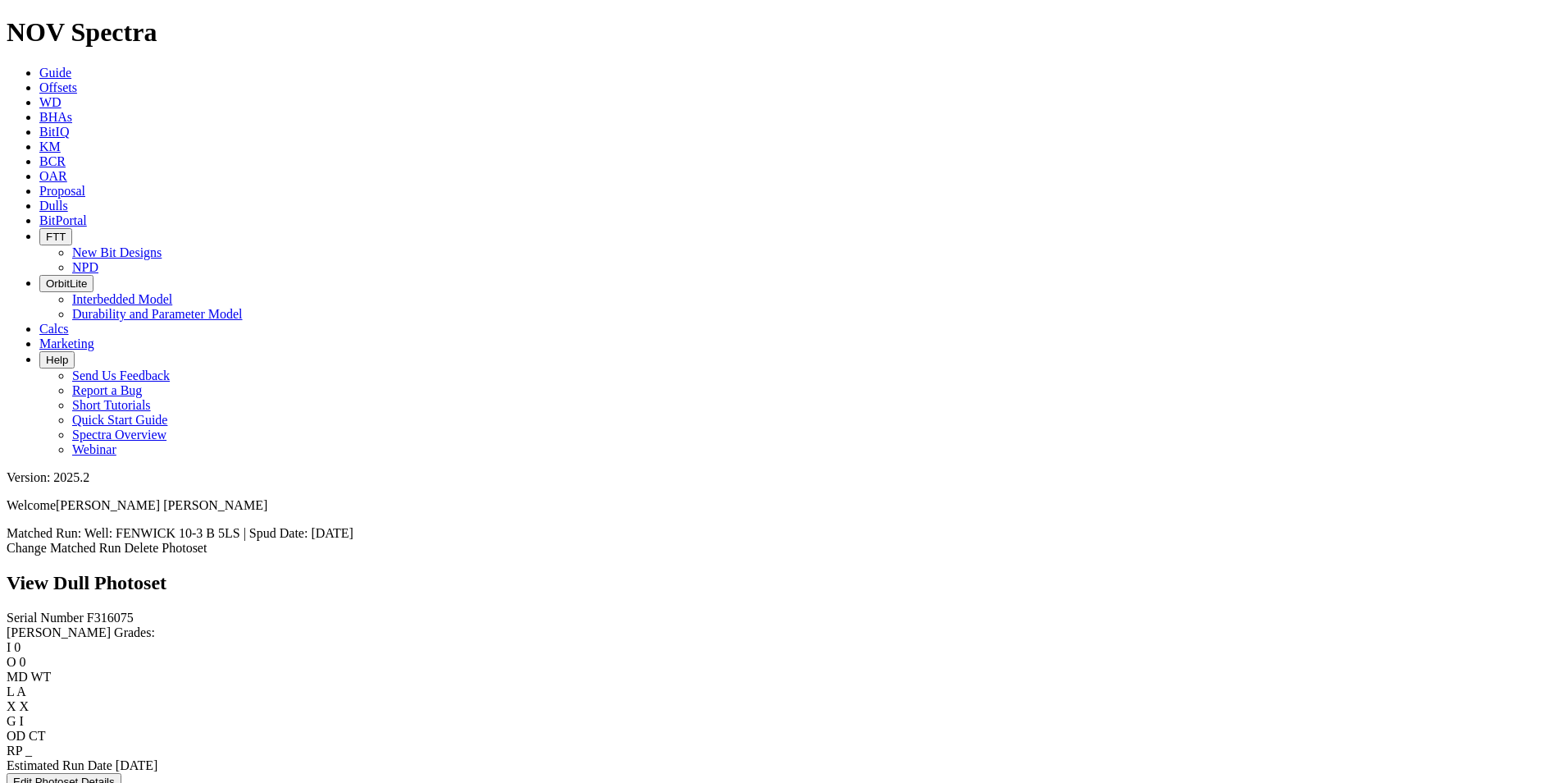
scroll to position [2133, 0]
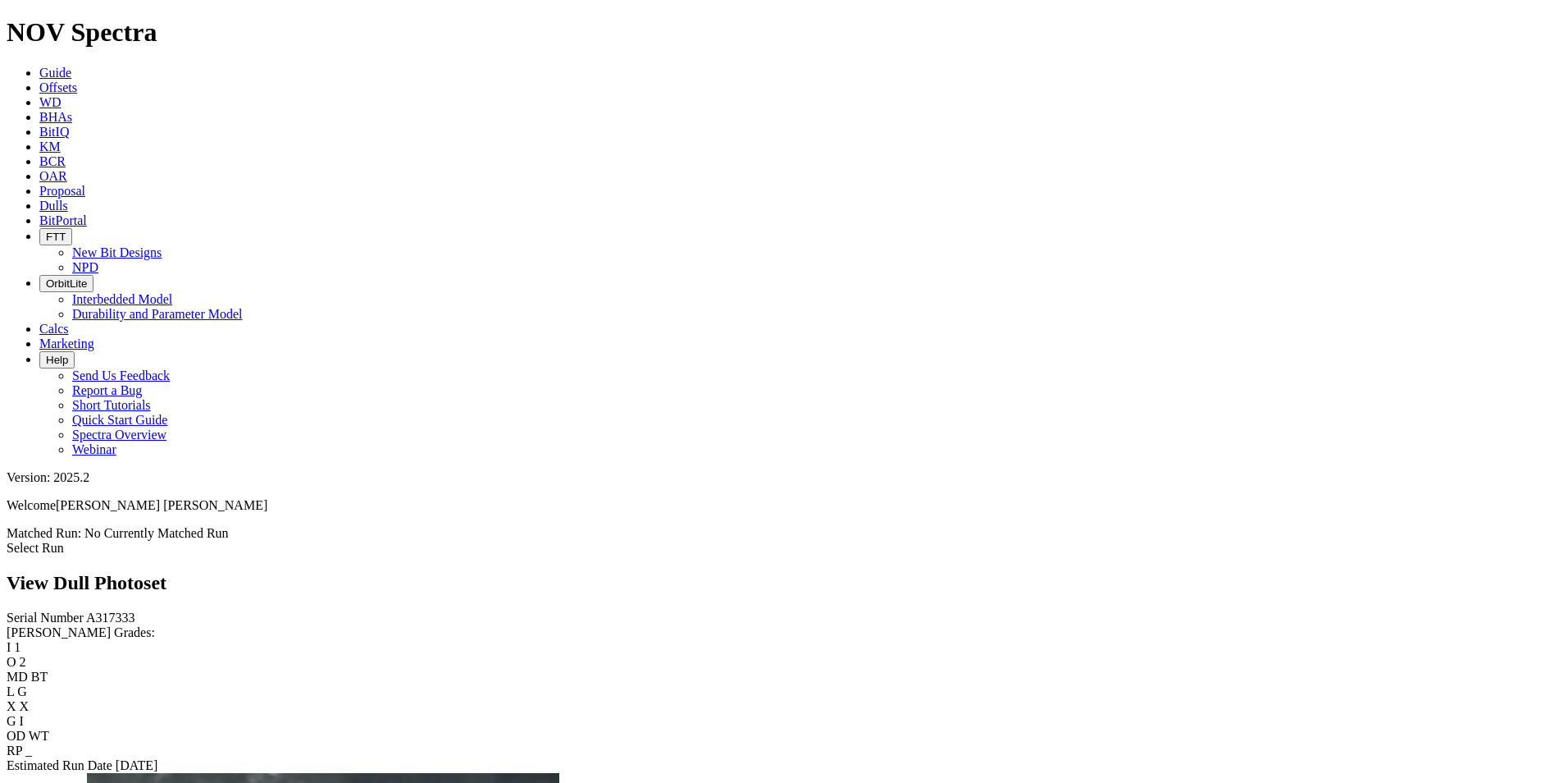
scroll to position [903, 0]
